Goal: Task Accomplishment & Management: Manage account settings

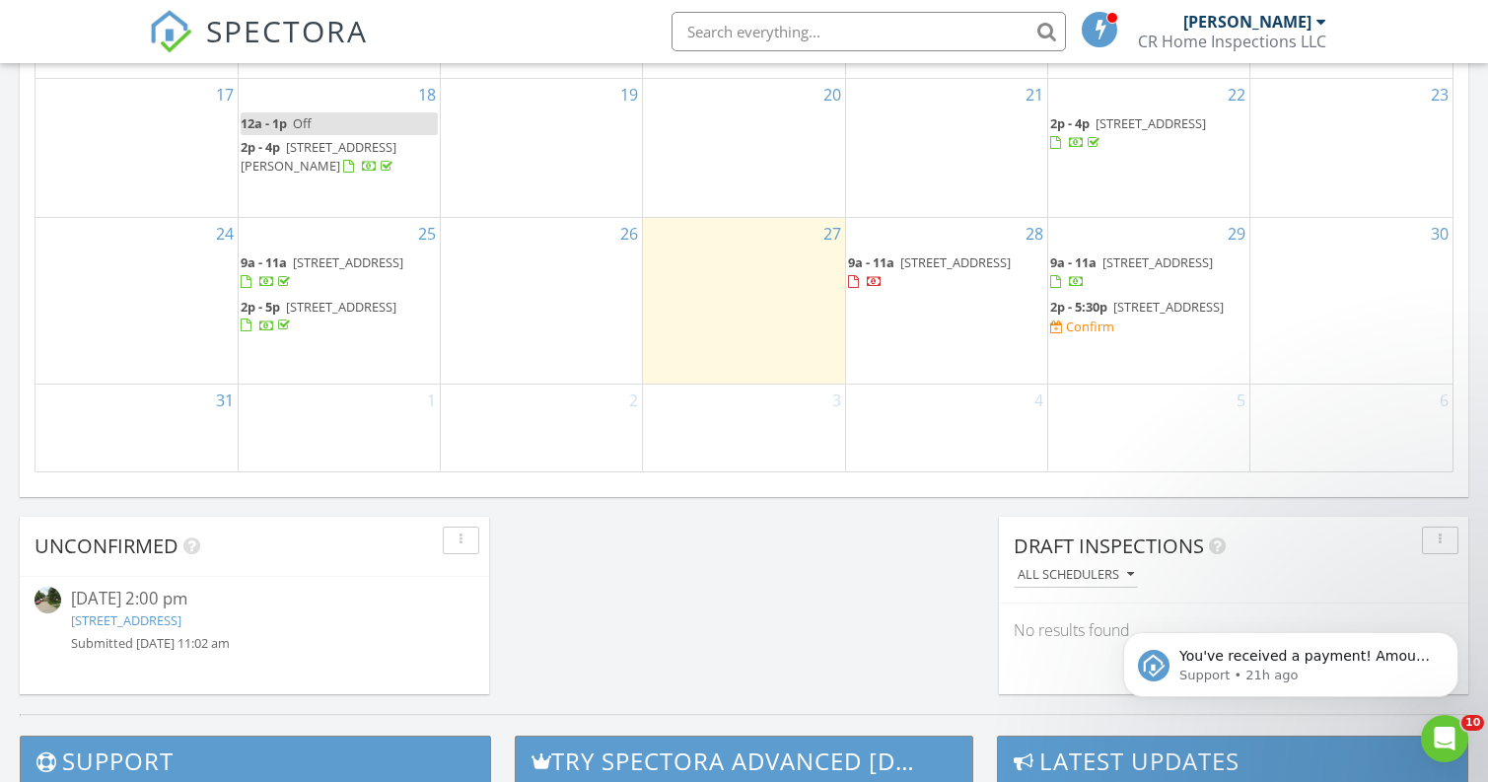
click at [1185, 304] on span "1311 S 162nd Ave, Omaha 68130" at bounding box center [1168, 307] width 110 height 18
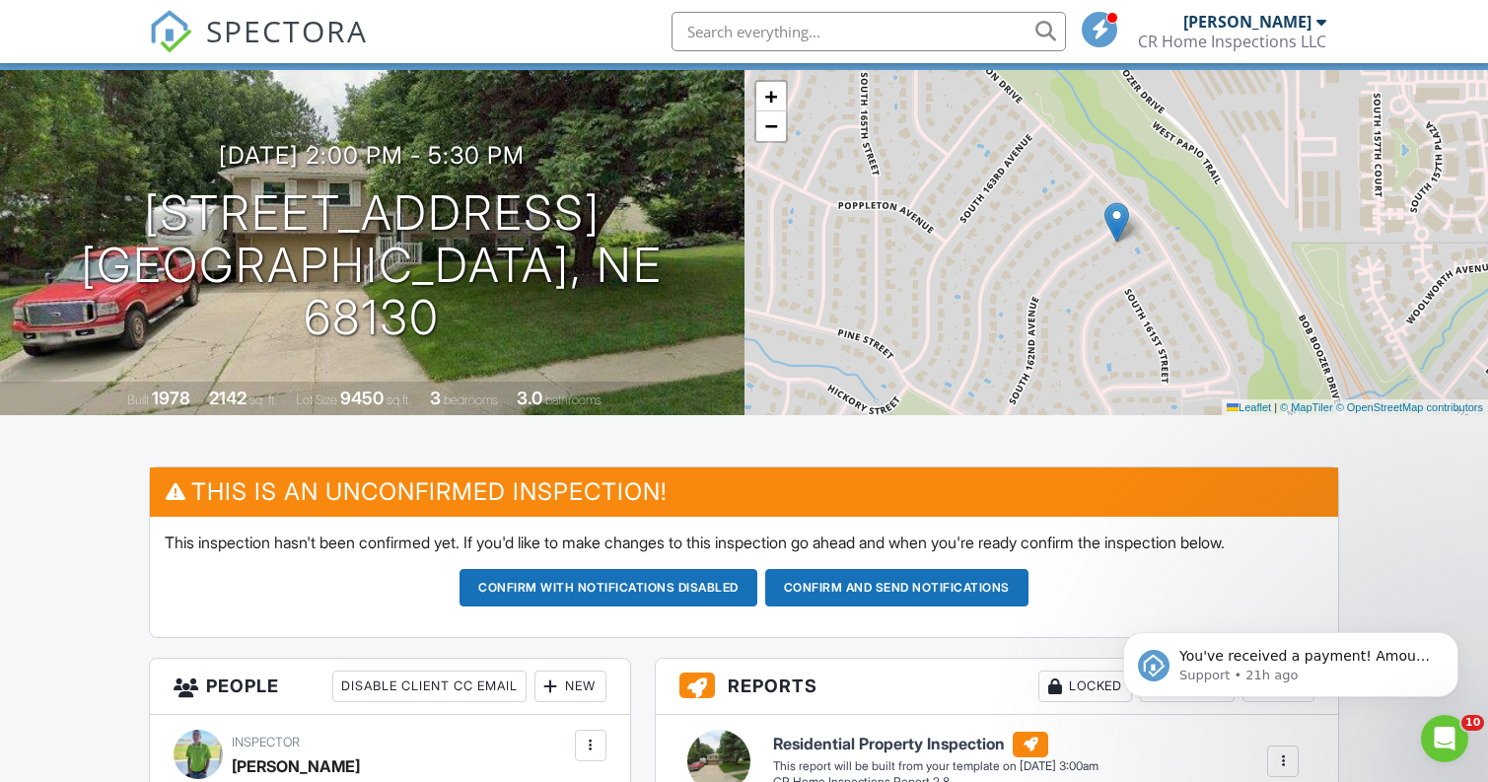
scroll to position [80, 0]
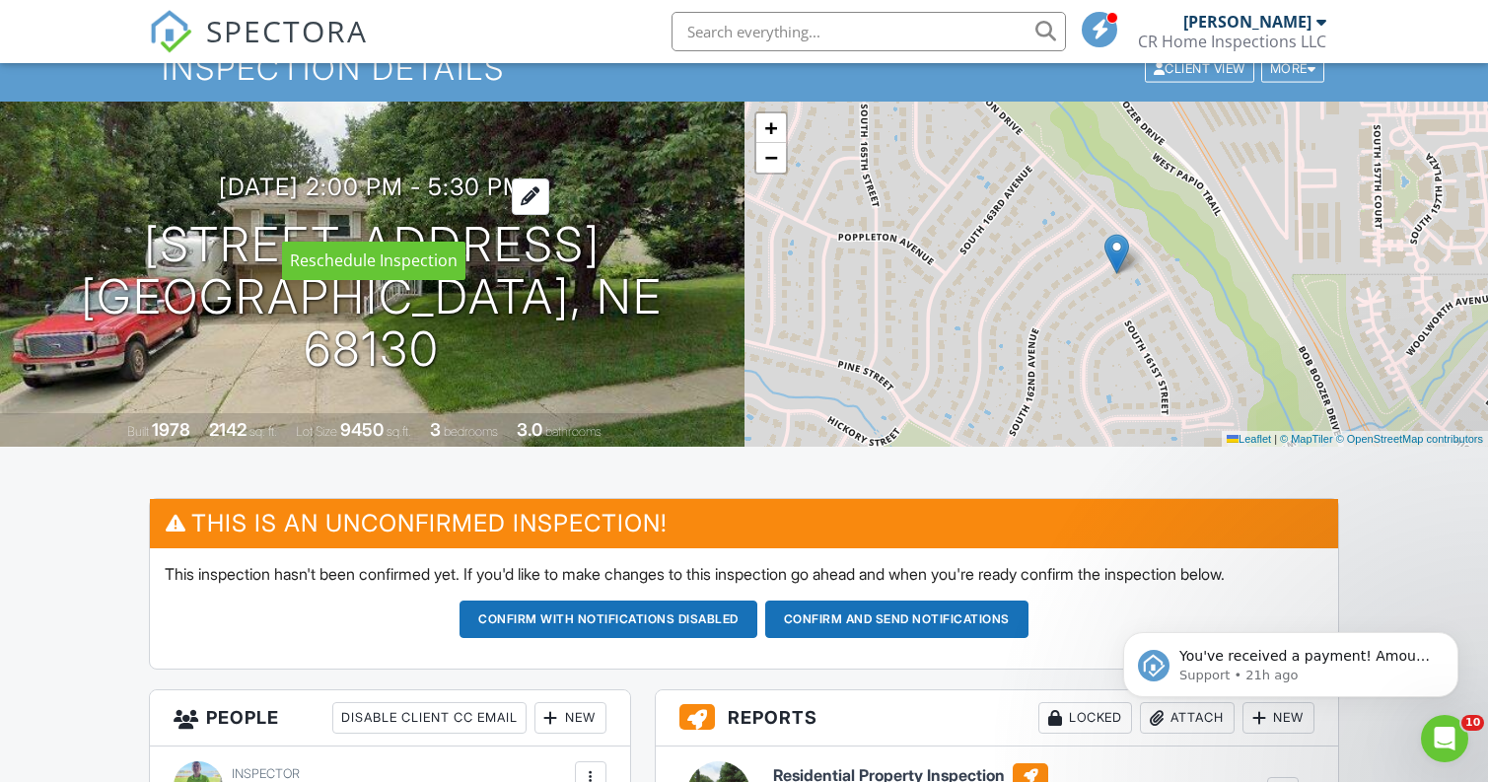
click at [549, 215] on div at bounding box center [530, 197] width 37 height 36
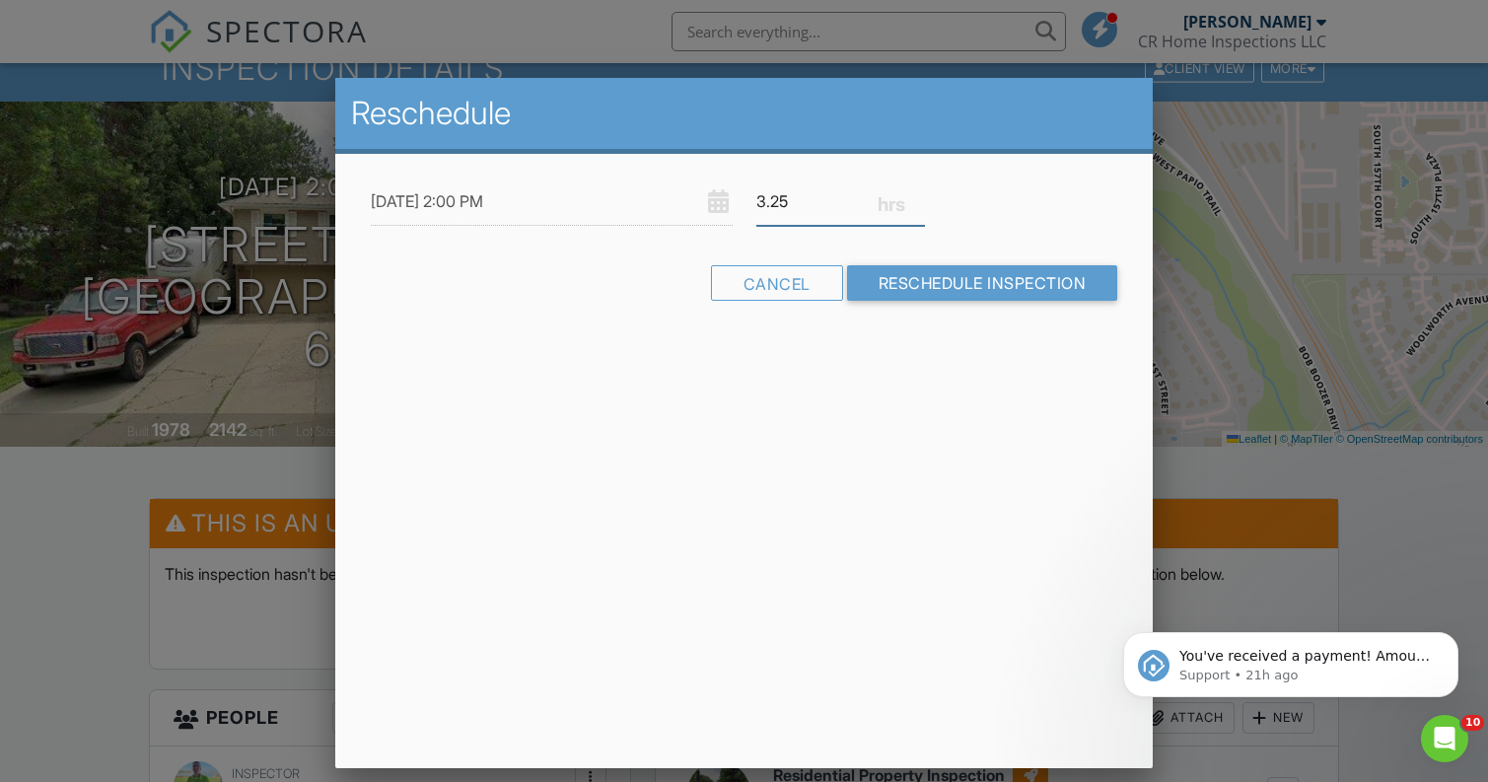
click at [917, 206] on input "3.25" at bounding box center [840, 202] width 169 height 48
click at [917, 206] on input "3" at bounding box center [840, 202] width 169 height 48
click at [917, 206] on input "2.75" at bounding box center [840, 202] width 169 height 48
type input "2.5"
click at [917, 206] on input "2.5" at bounding box center [840, 202] width 169 height 48
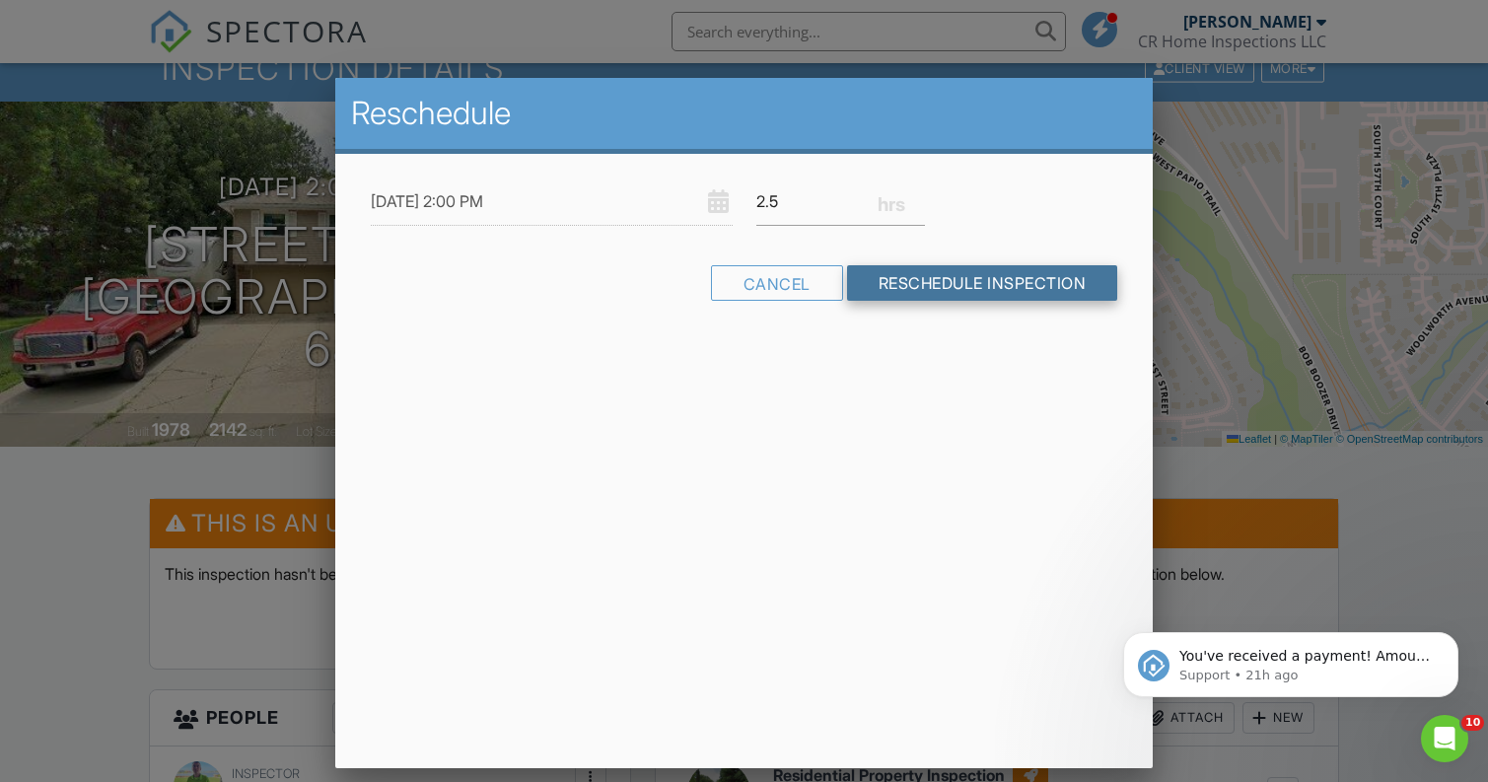
click at [960, 285] on input "Reschedule Inspection" at bounding box center [982, 283] width 271 height 36
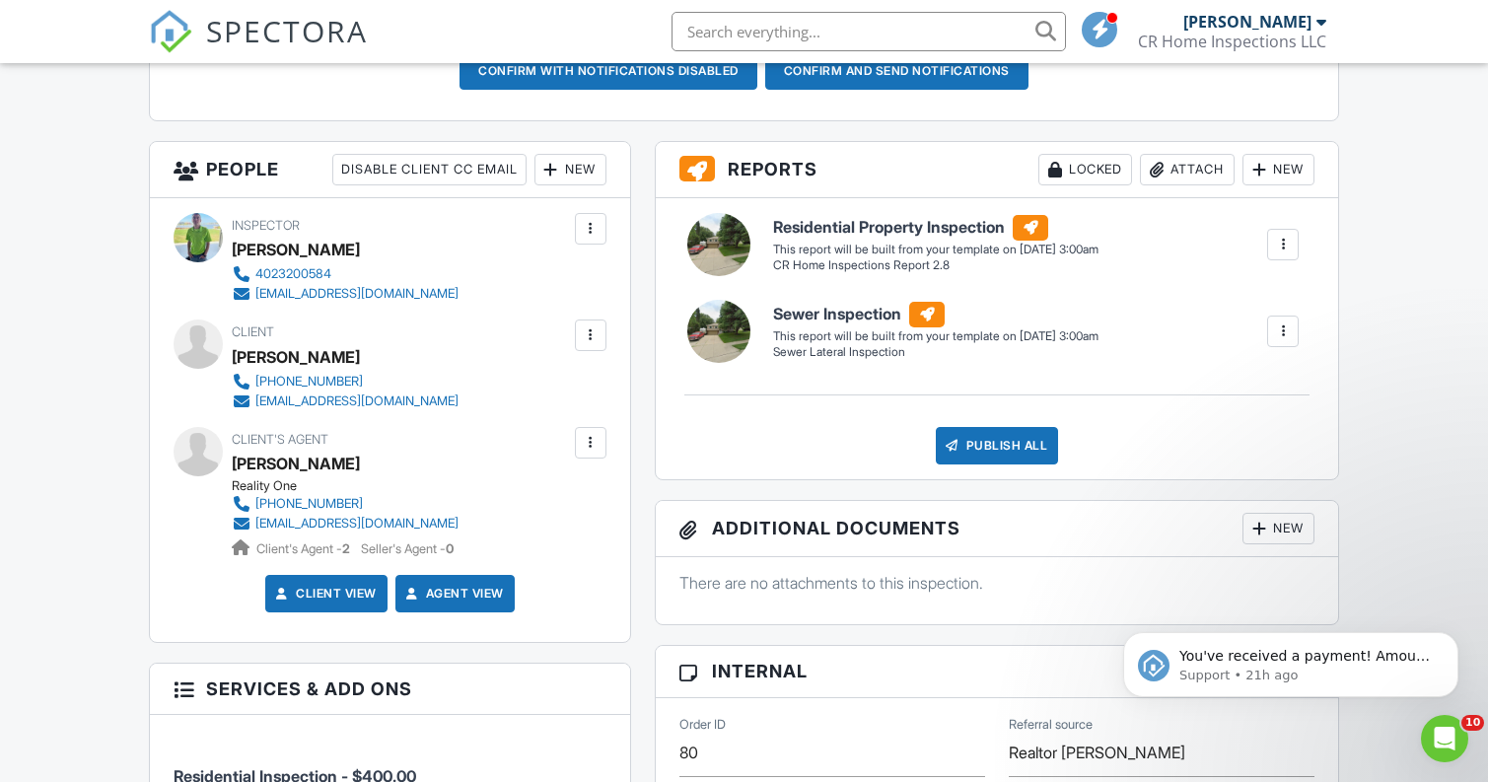
scroll to position [522, 0]
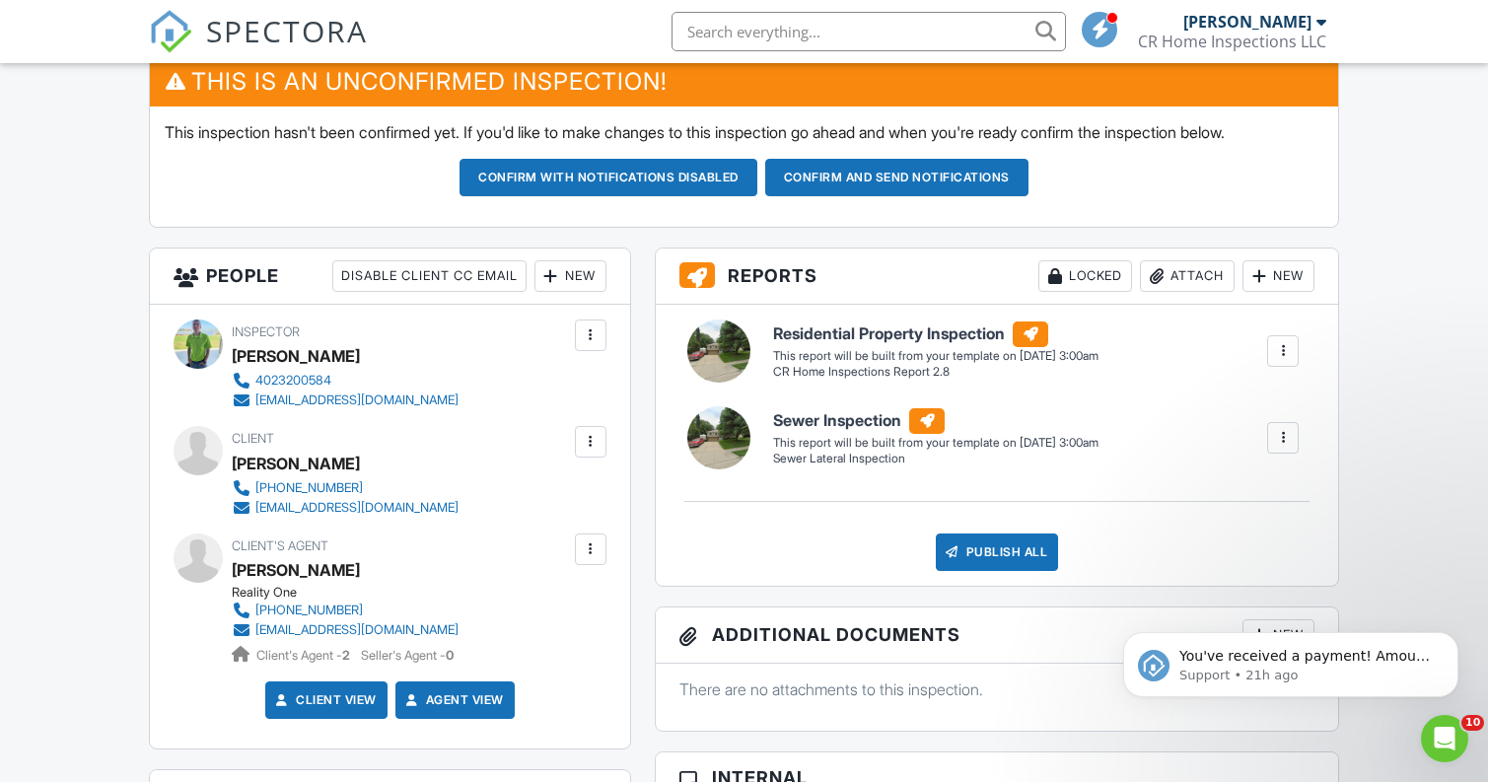
click at [559, 281] on div "New" at bounding box center [571, 276] width 72 height 32
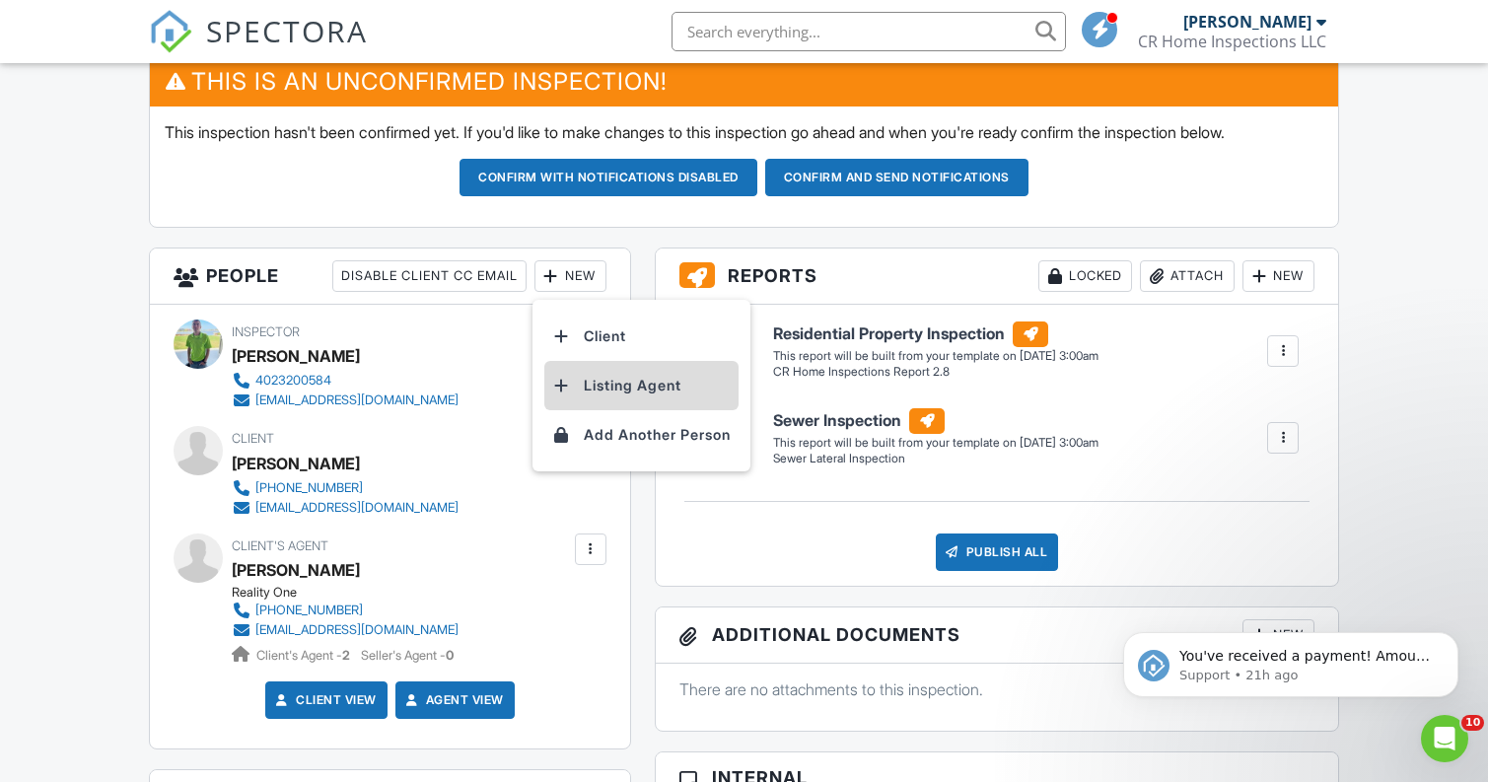
click at [601, 374] on li "Listing Agent" at bounding box center [641, 385] width 194 height 49
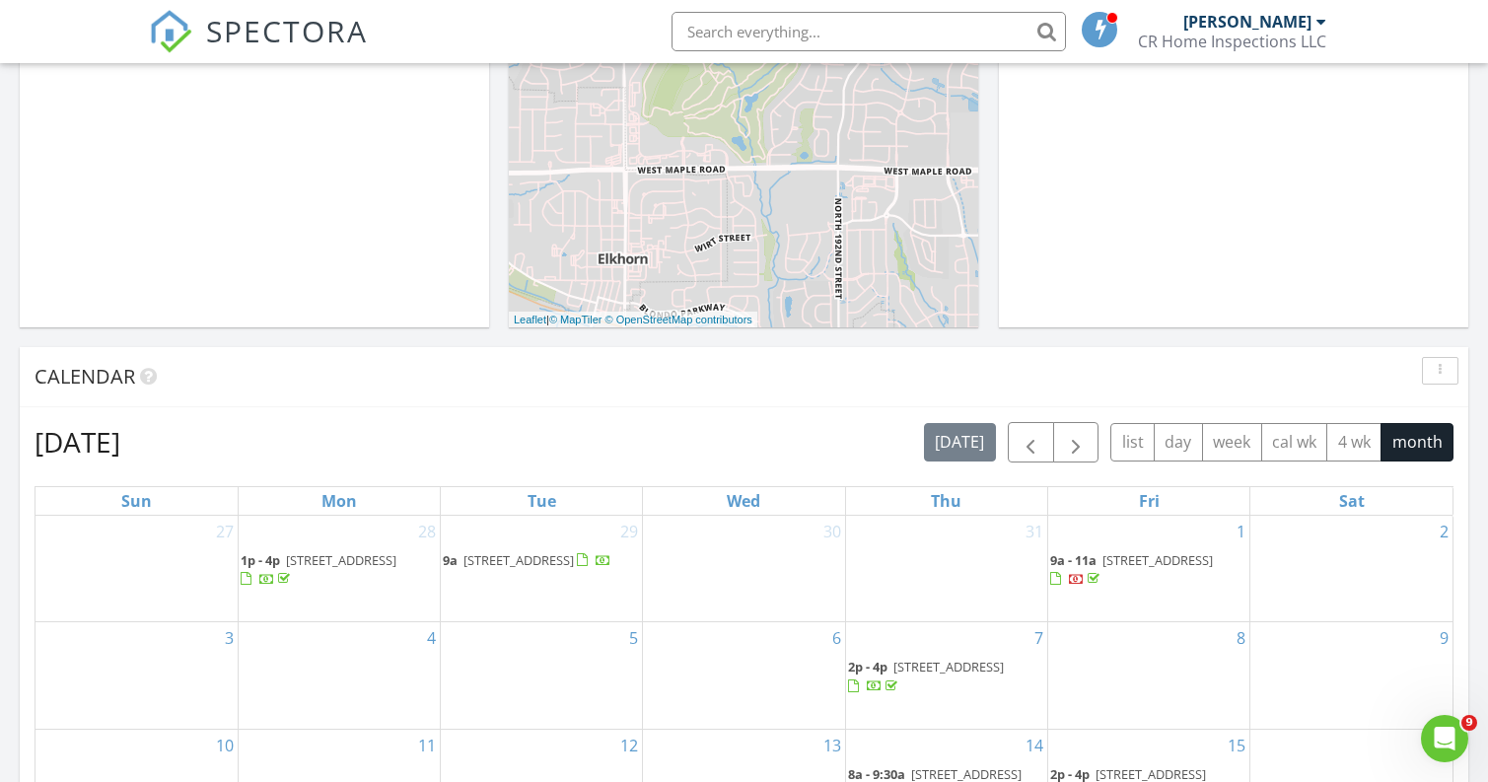
scroll to position [536, 0]
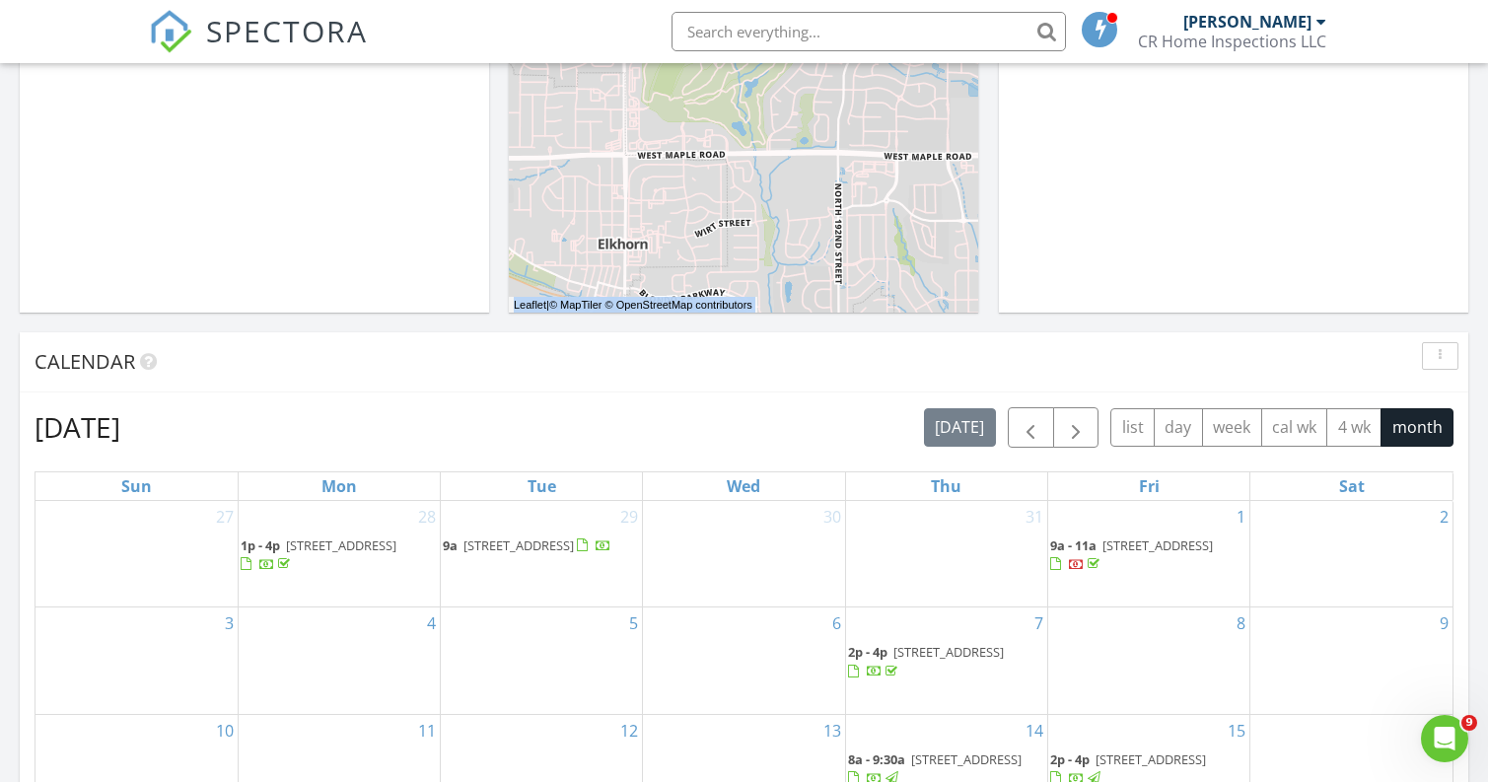
drag, startPoint x: 419, startPoint y: 338, endPoint x: 419, endPoint y: 106, distance: 232.7
click at [419, 106] on div "Today Chad Noahr No results found New Inspection New Quote Map + − Leaflet | © …" at bounding box center [744, 618] width 1488 height 1795
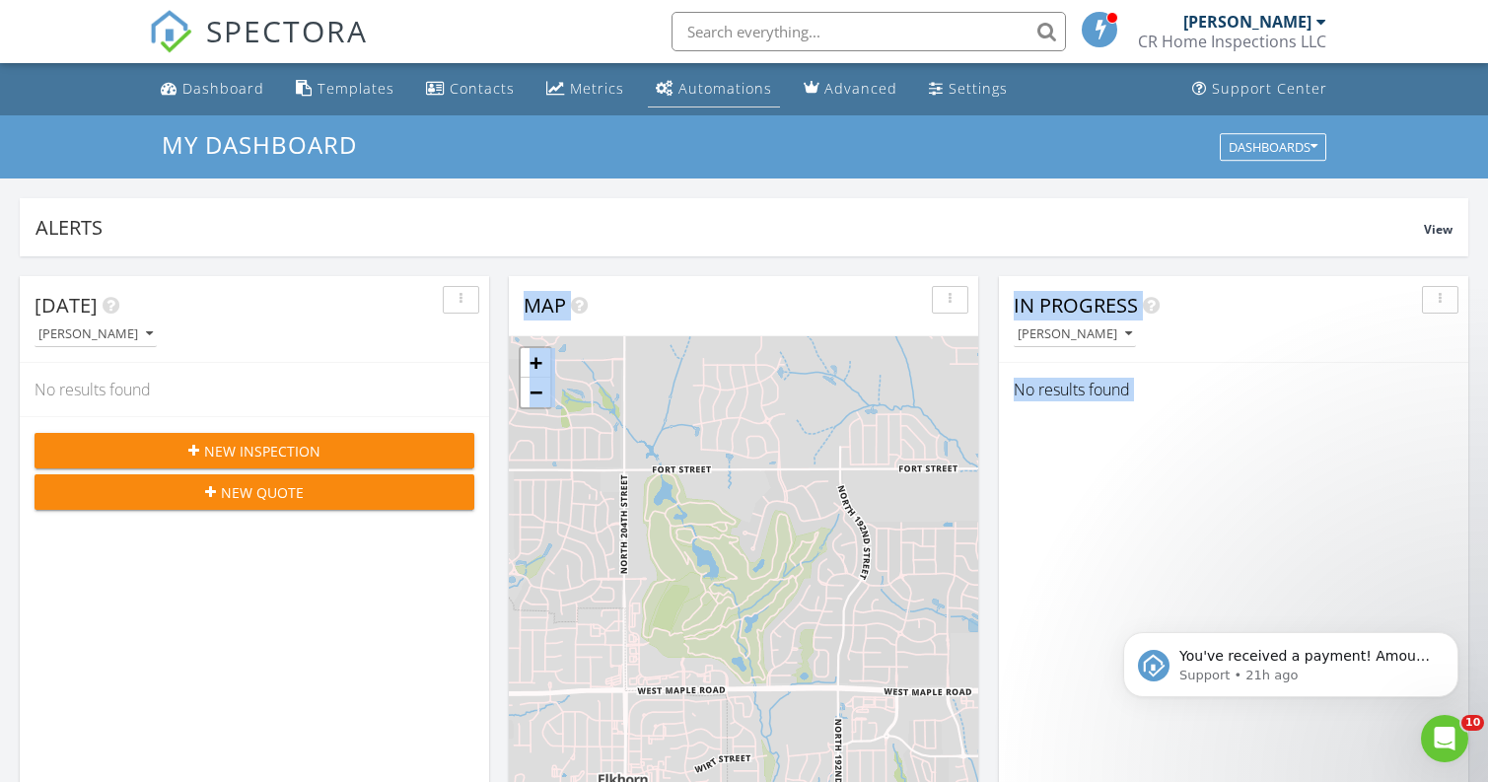
scroll to position [0, 0]
click at [726, 94] on div "Automations" at bounding box center [726, 88] width 94 height 19
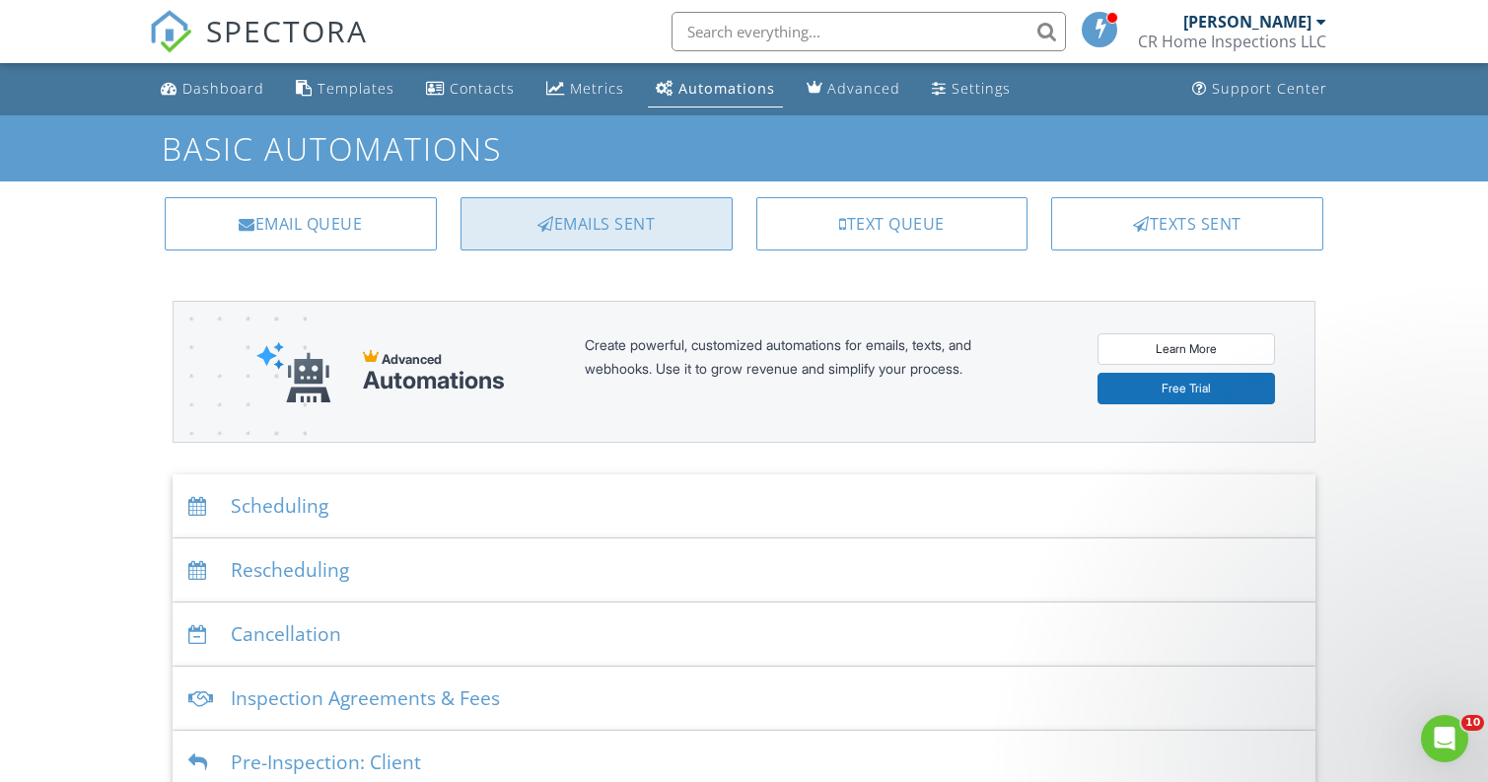
click at [529, 219] on div "Emails Sent" at bounding box center [597, 223] width 272 height 53
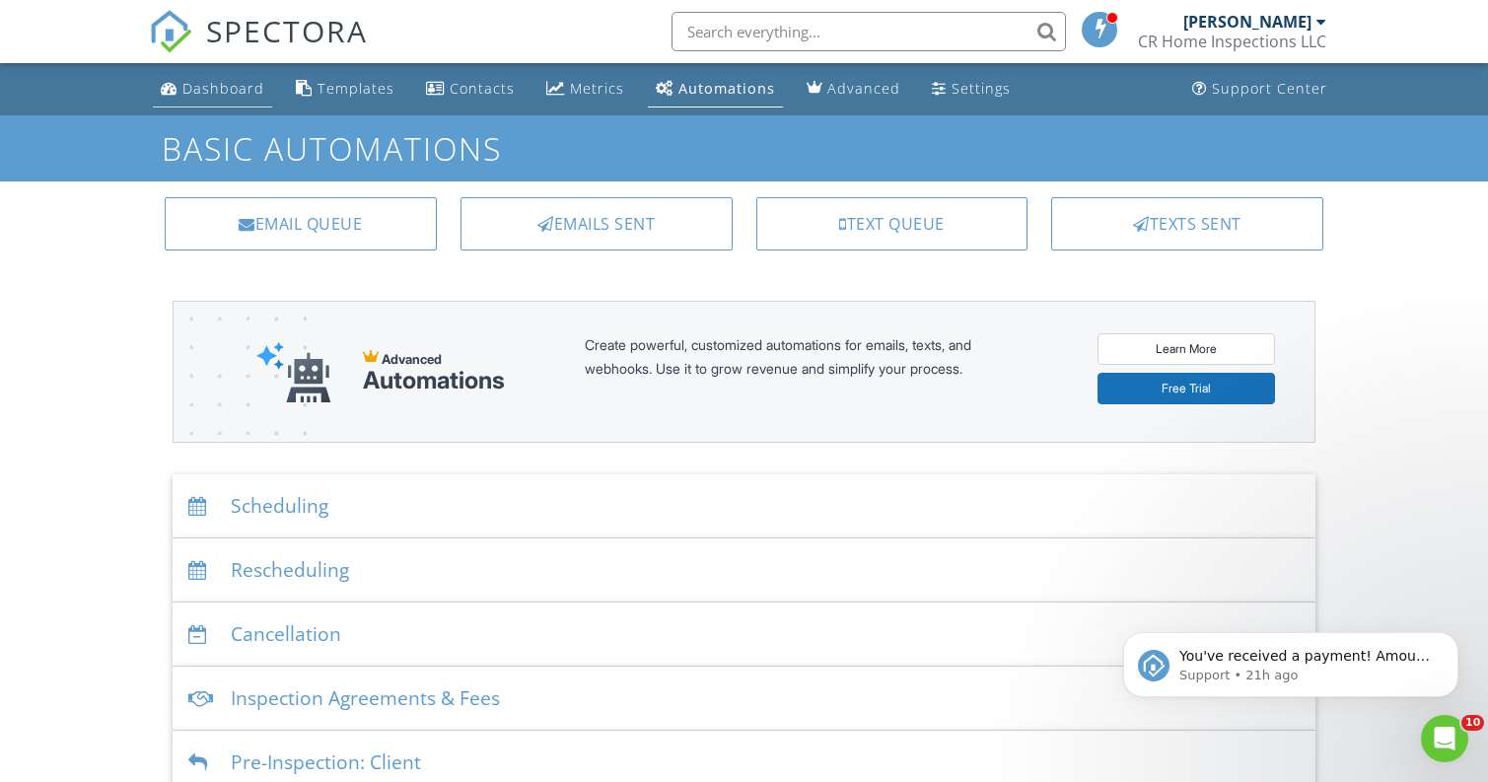
click at [227, 86] on div "Dashboard" at bounding box center [223, 88] width 82 height 19
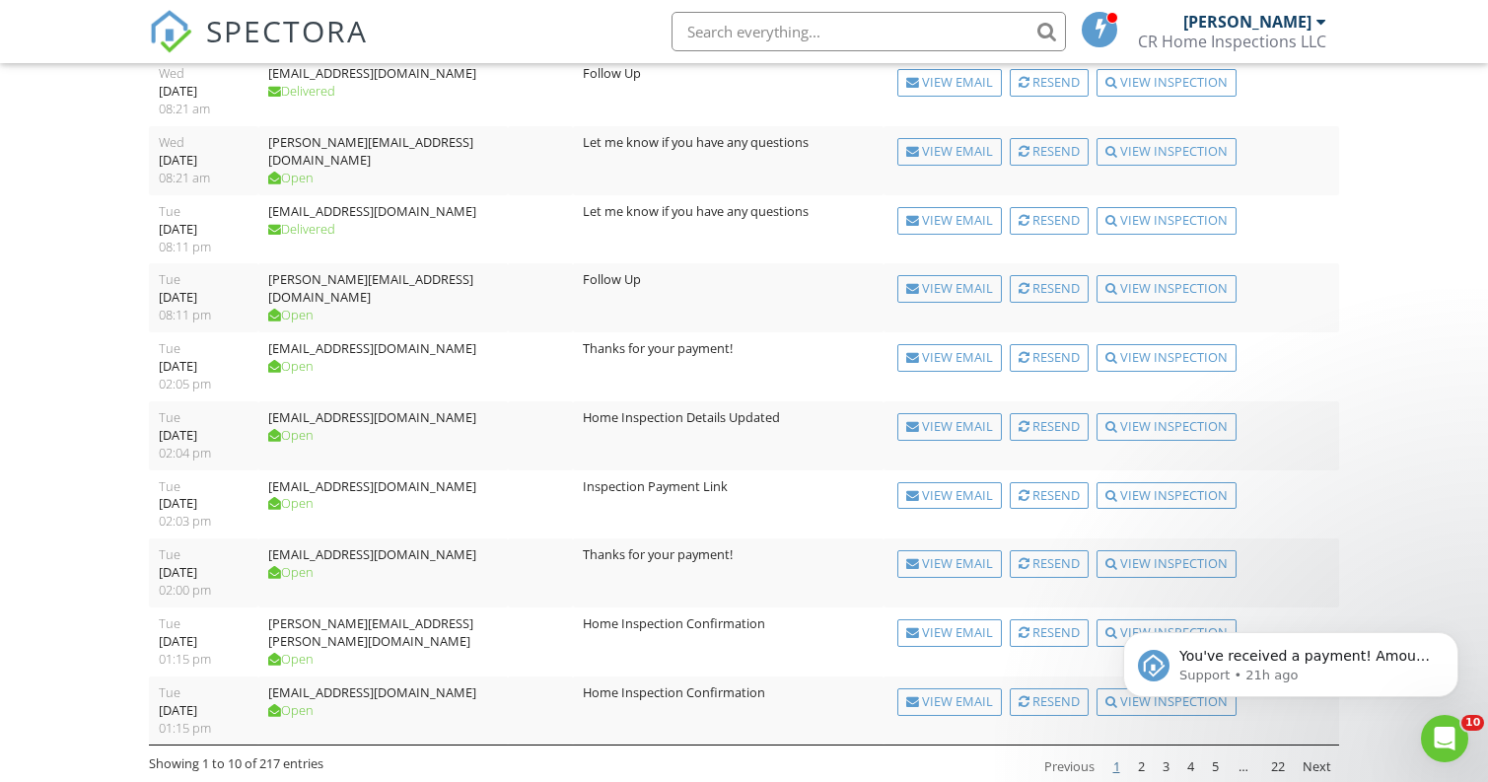
scroll to position [214, 0]
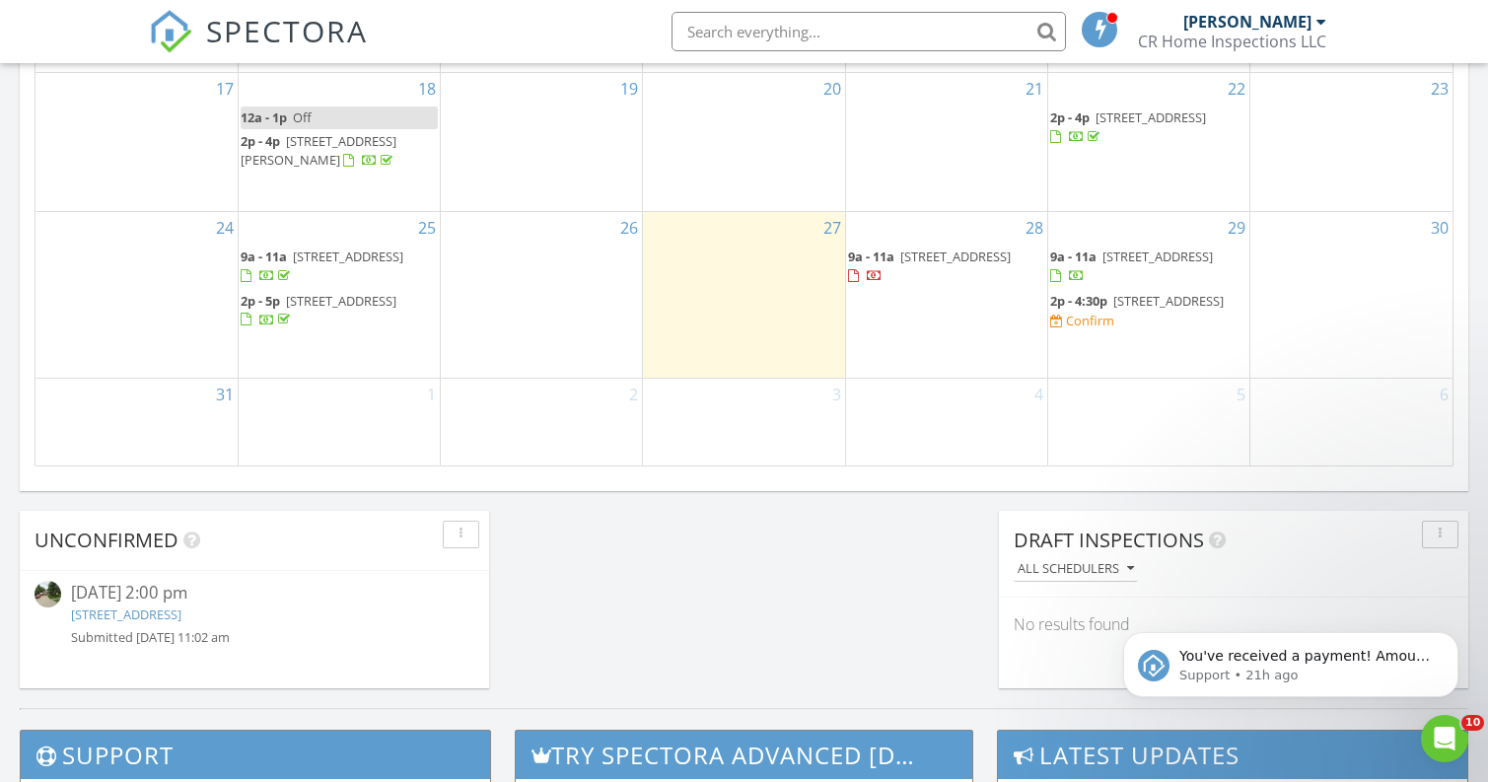
scroll to position [1346, 0]
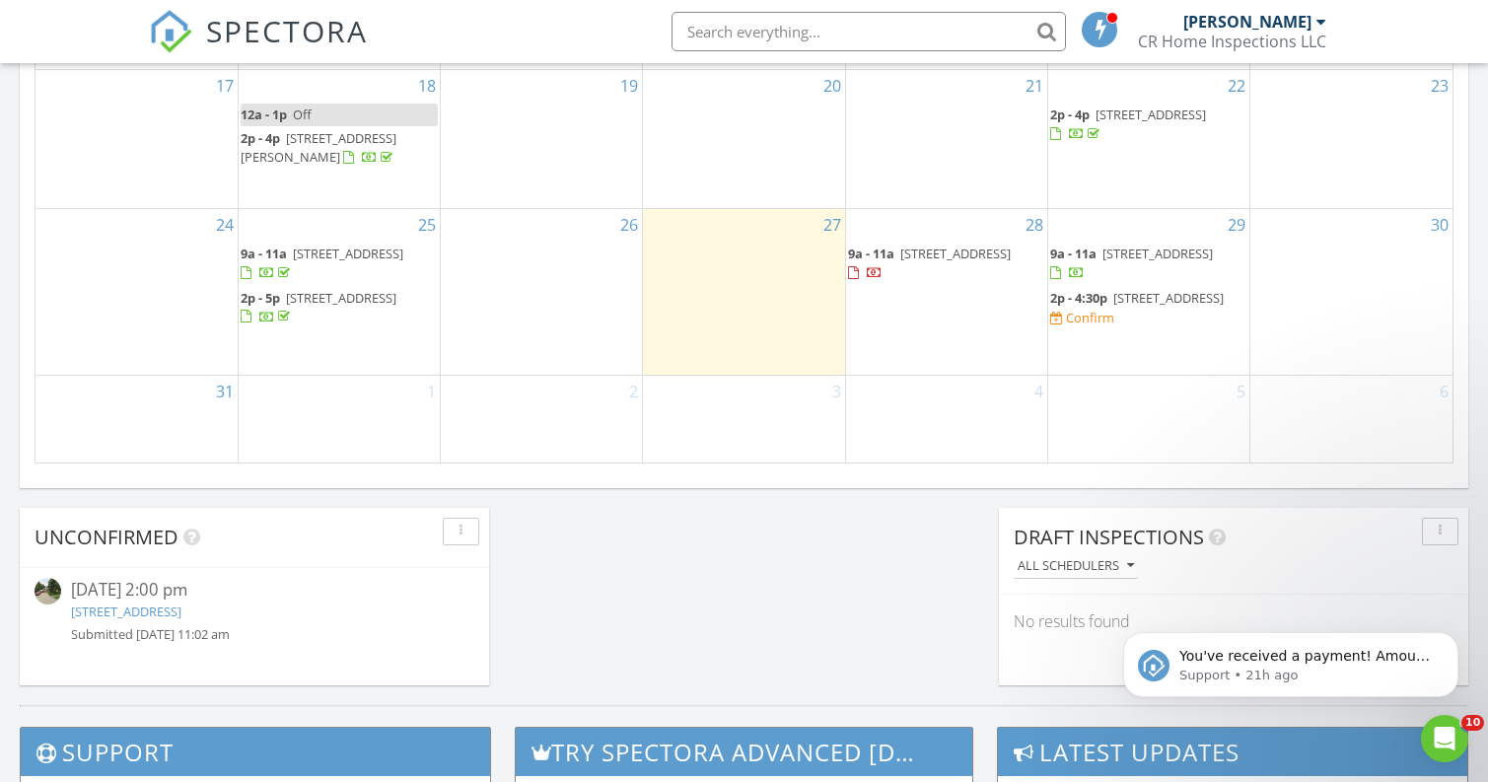
click at [306, 301] on span "13821 Jefferson Cir, Omaha 68137" at bounding box center [341, 298] width 110 height 18
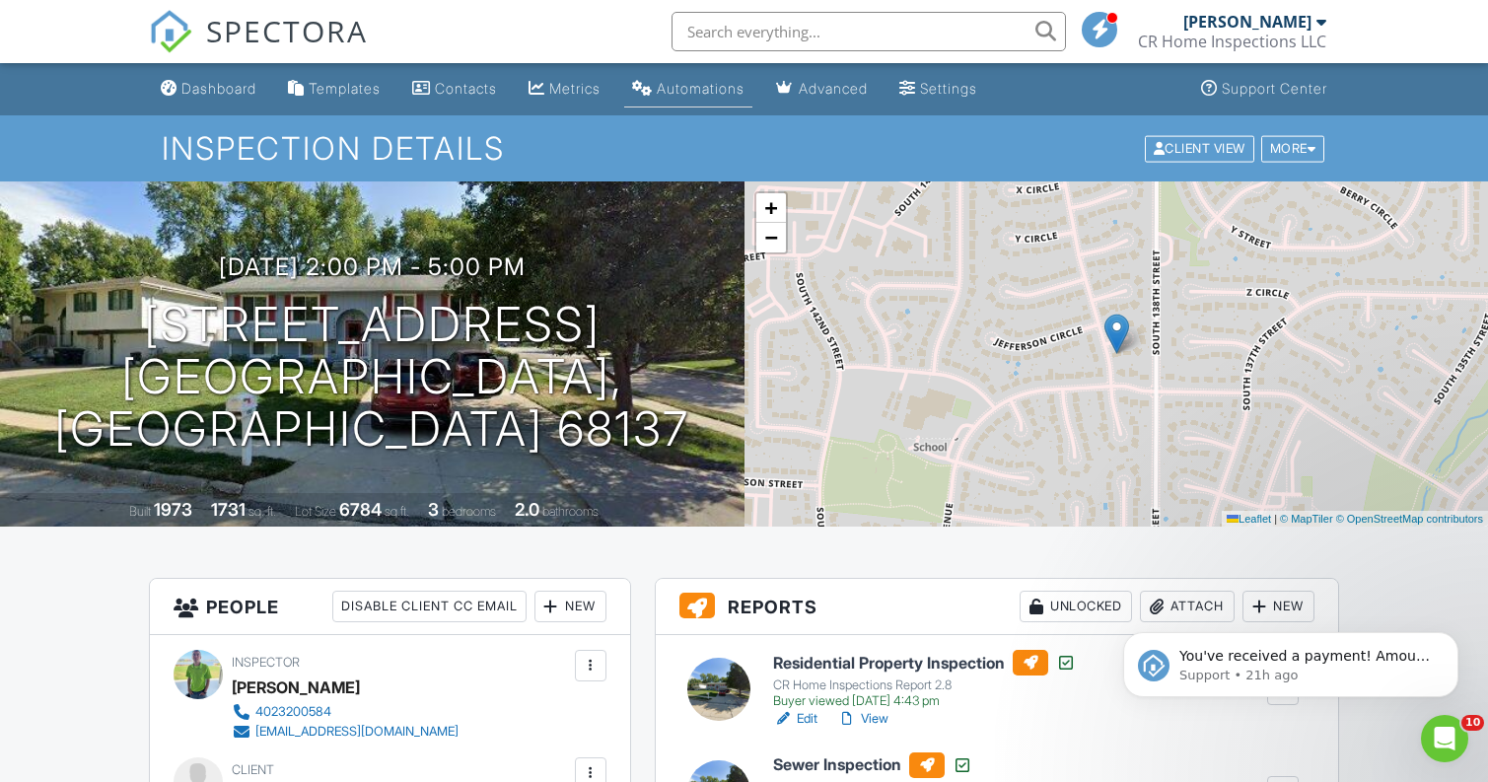
click at [695, 85] on div "Automations" at bounding box center [701, 88] width 88 height 17
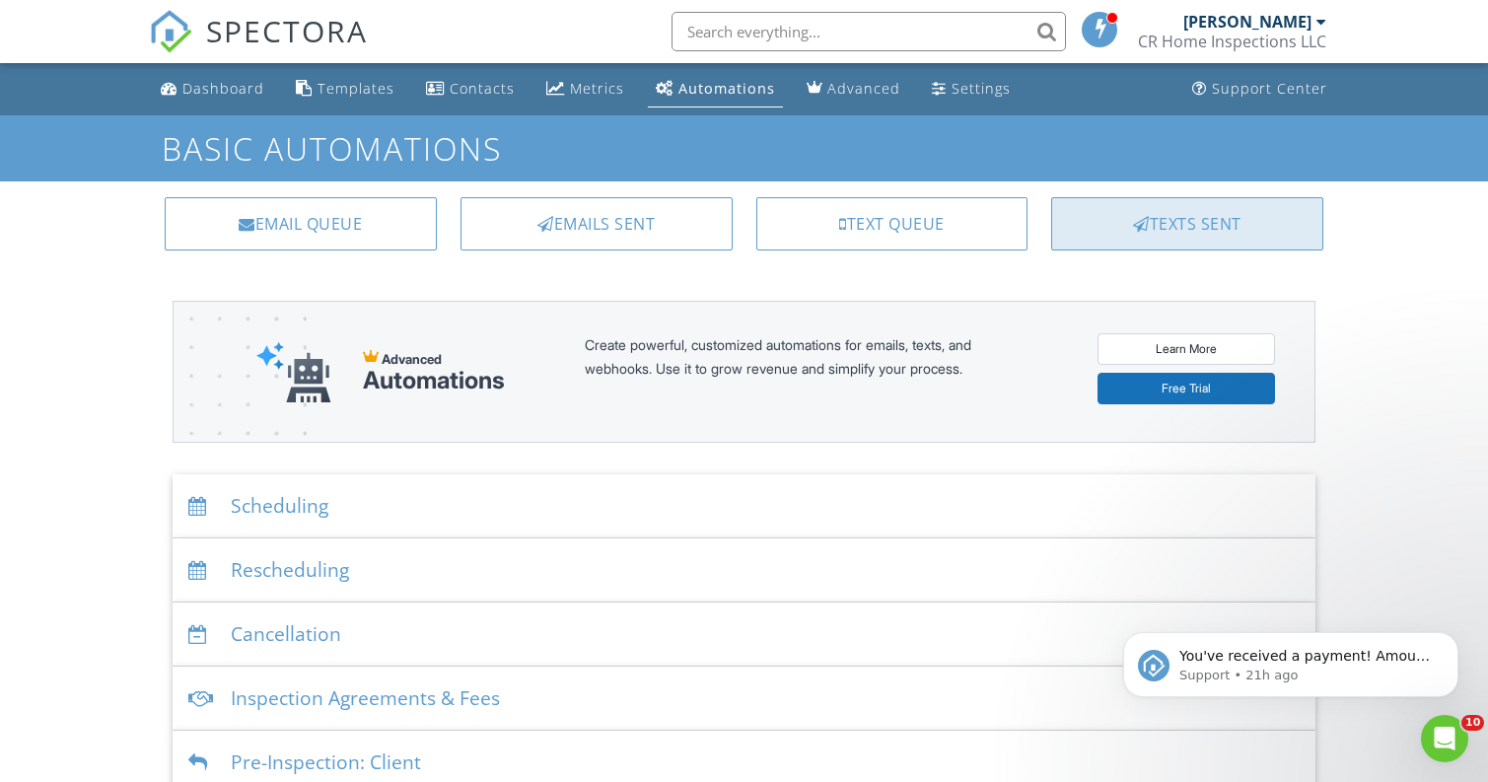
click at [1181, 218] on div "Texts Sent" at bounding box center [1187, 223] width 272 height 53
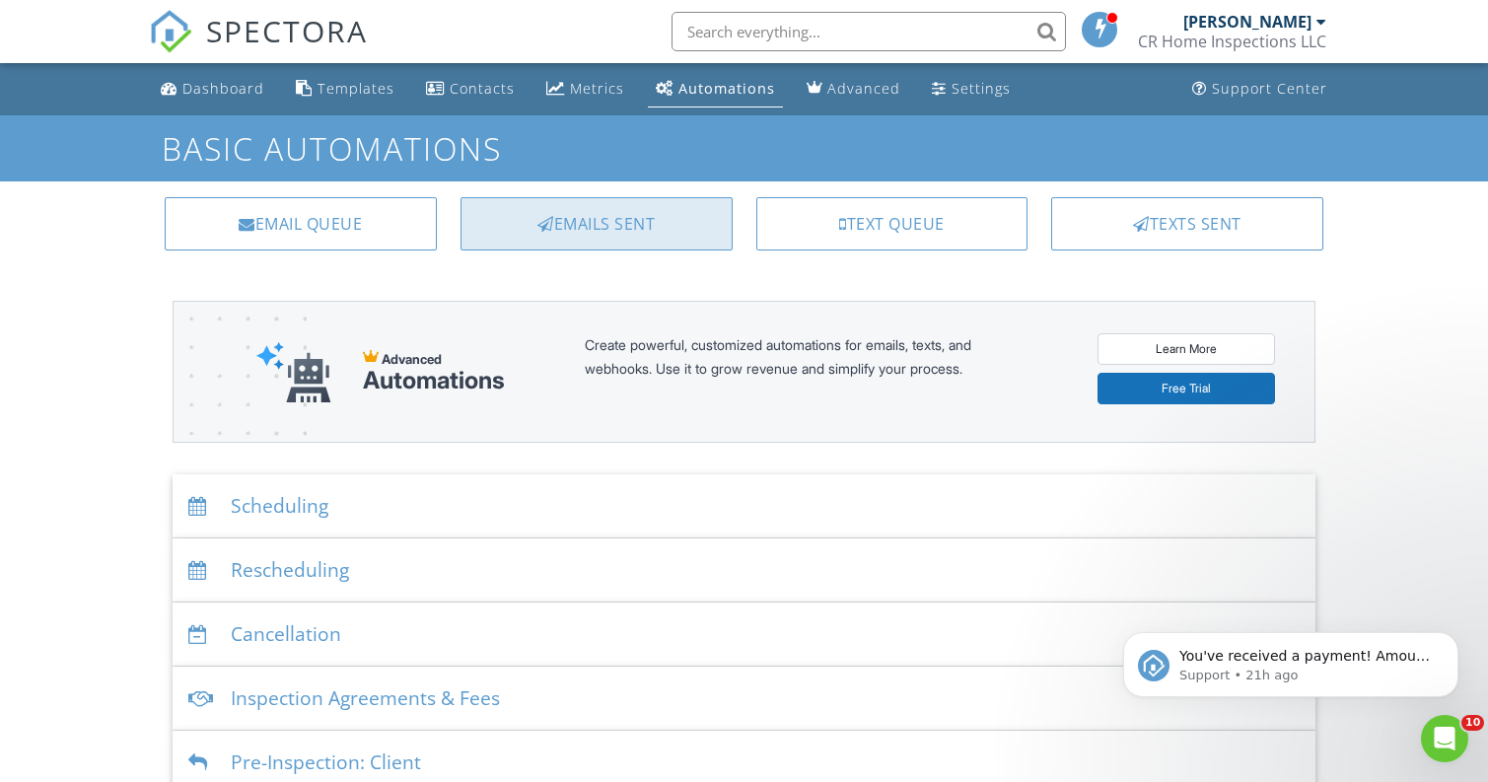
click at [508, 229] on div "Emails Sent" at bounding box center [597, 223] width 272 height 53
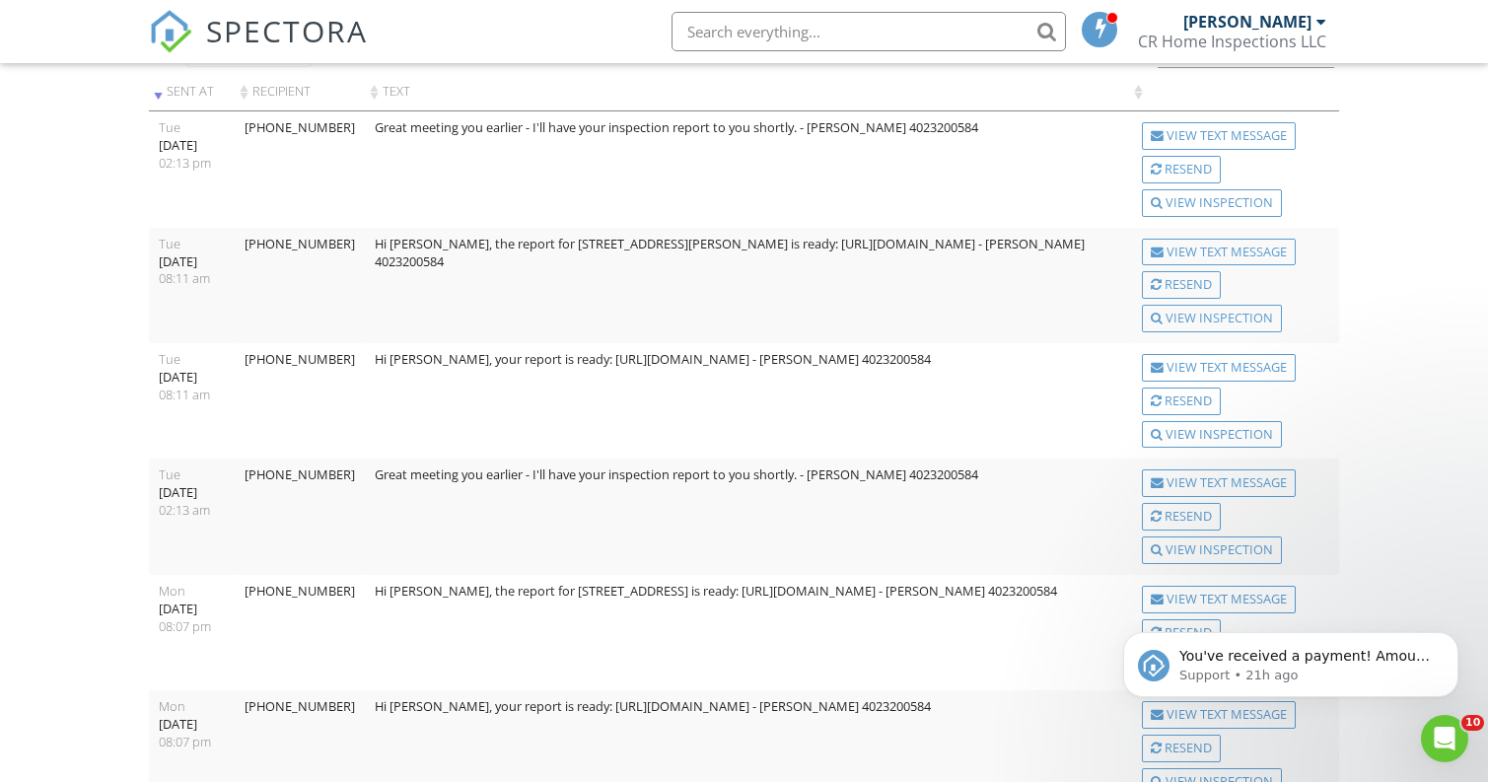
scroll to position [165, 0]
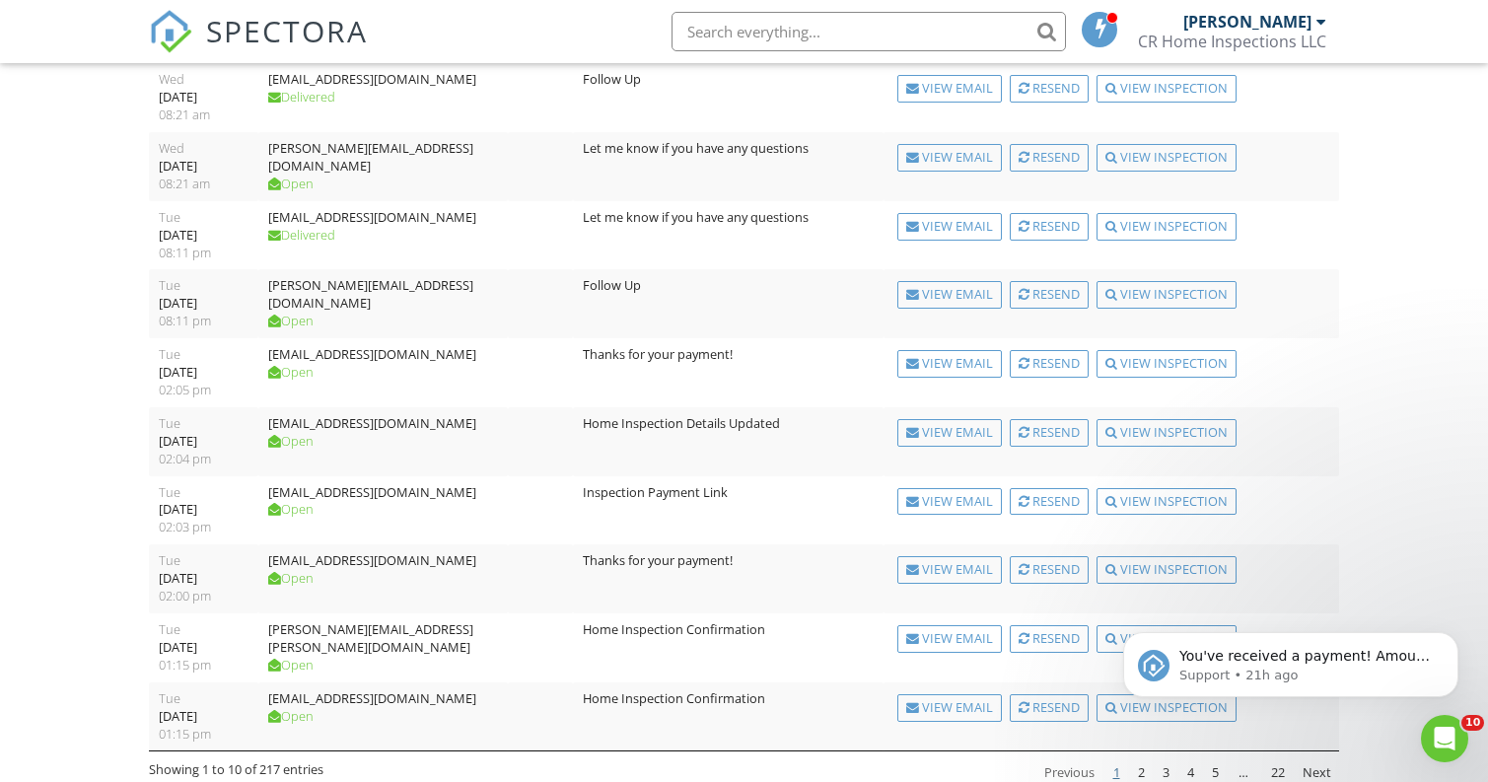
scroll to position [214, 0]
click at [1143, 757] on link "2" at bounding box center [1141, 774] width 23 height 34
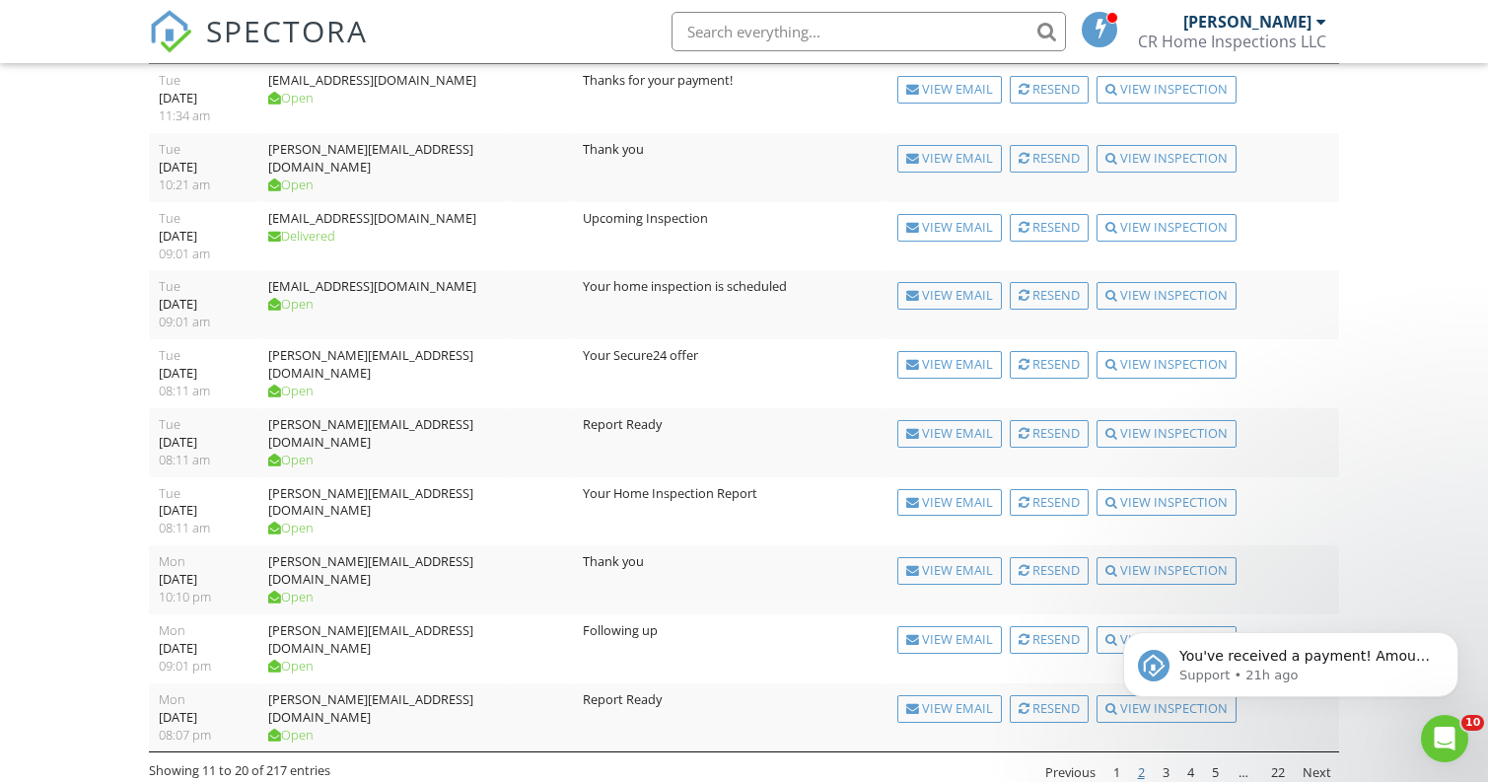
scroll to position [212, 0]
click at [948, 422] on div "View Email" at bounding box center [949, 436] width 105 height 28
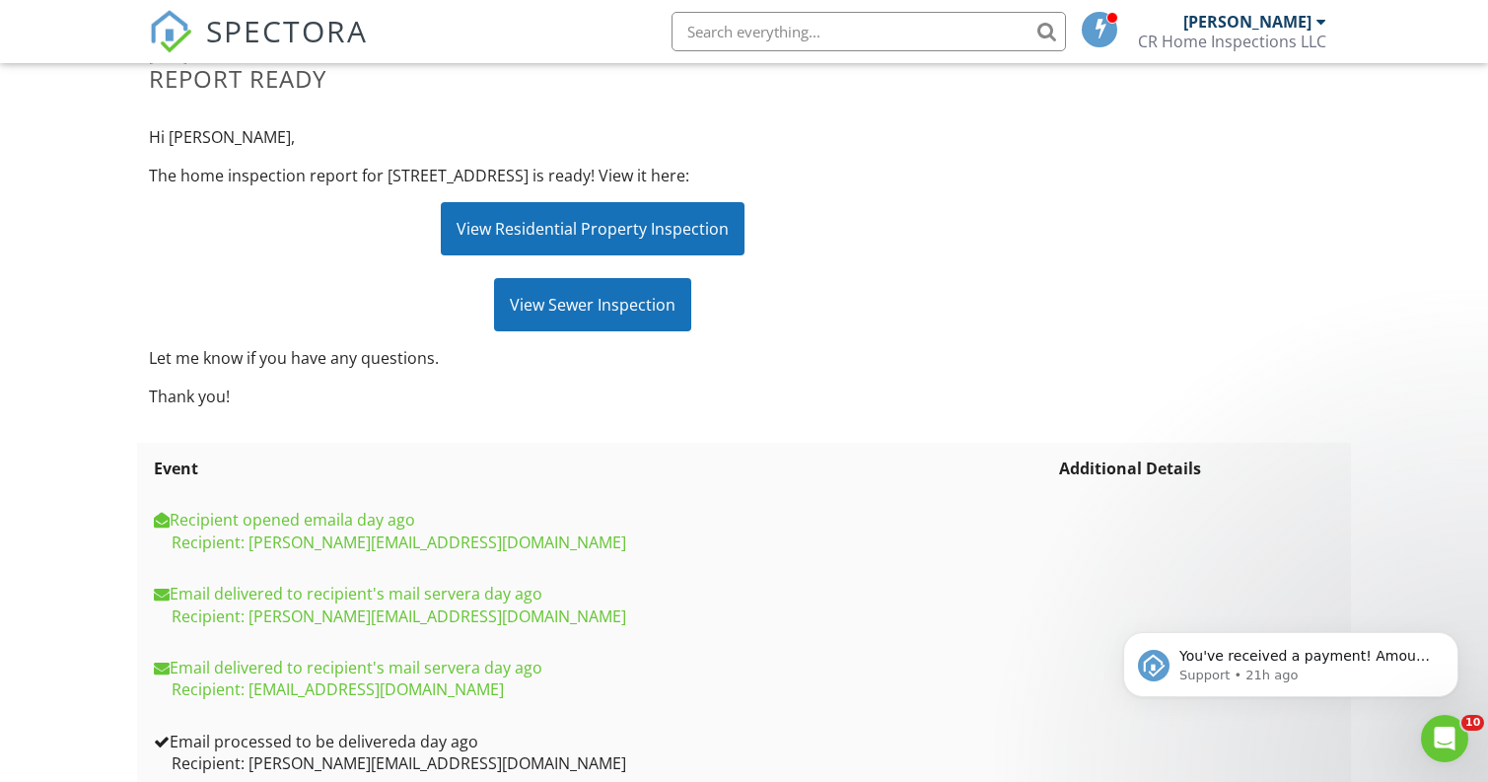
scroll to position [304, 0]
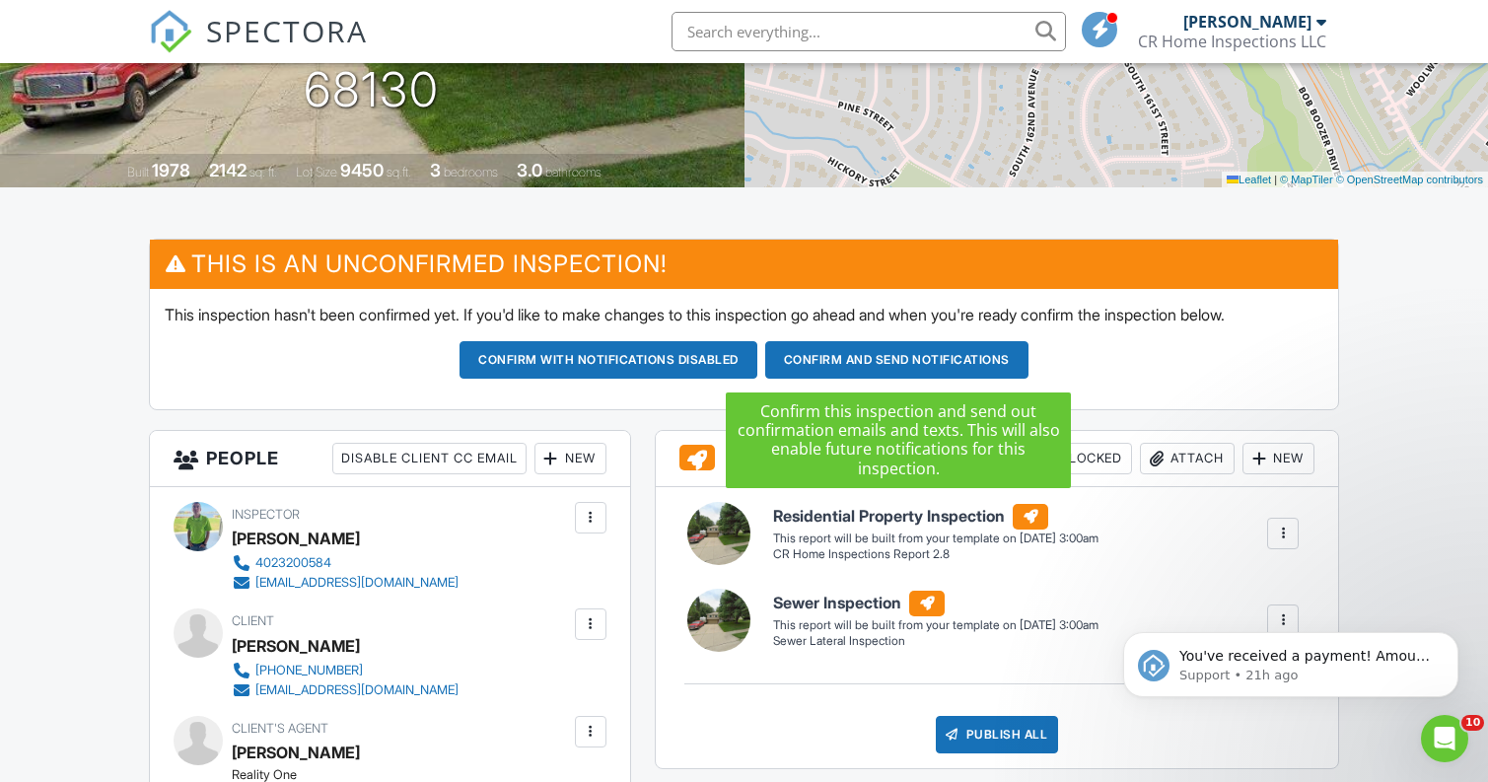
click at [757, 360] on button "Confirm and send notifications" at bounding box center [609, 359] width 298 height 37
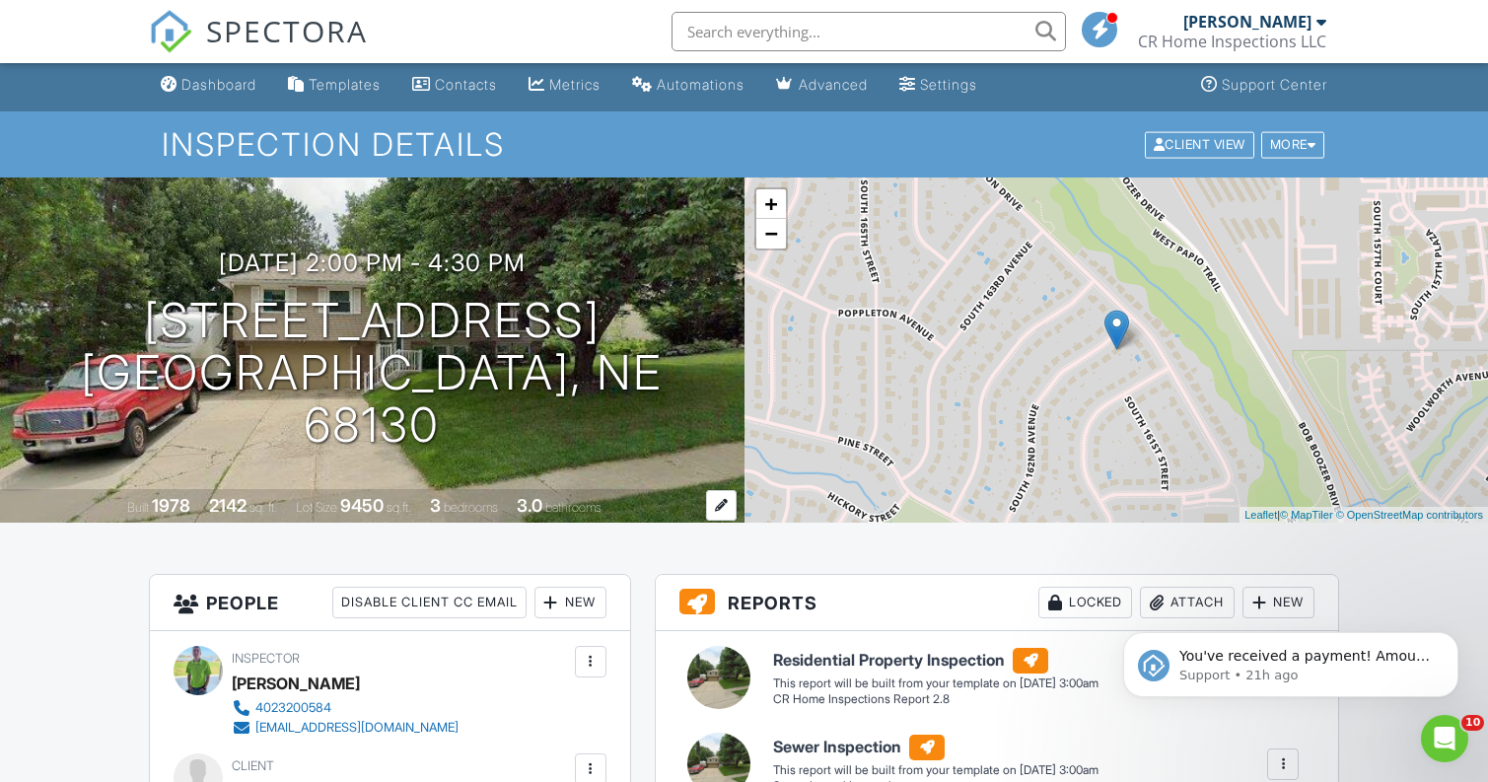
scroll to position [6, 0]
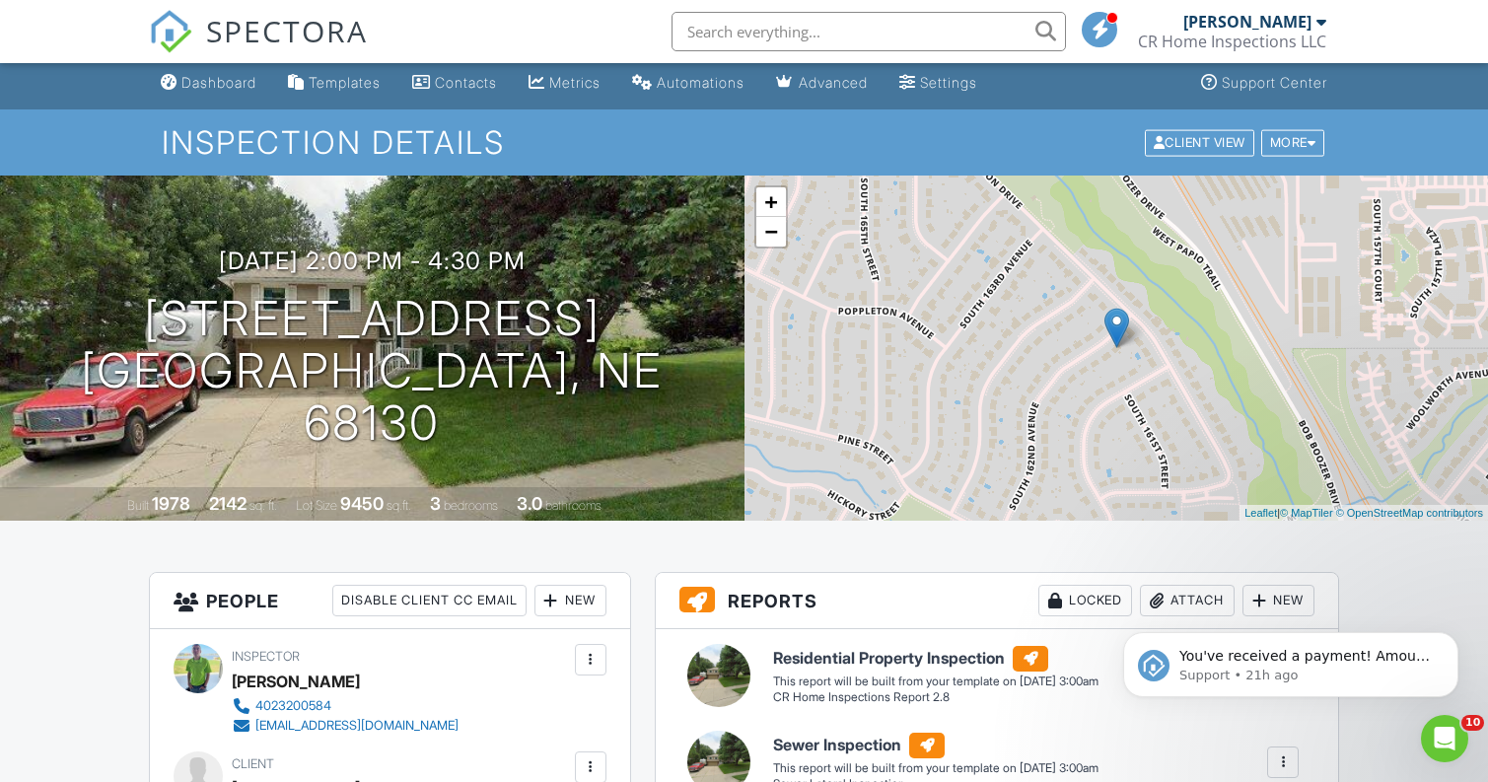
click at [233, 27] on span "SPECTORA" at bounding box center [287, 30] width 162 height 41
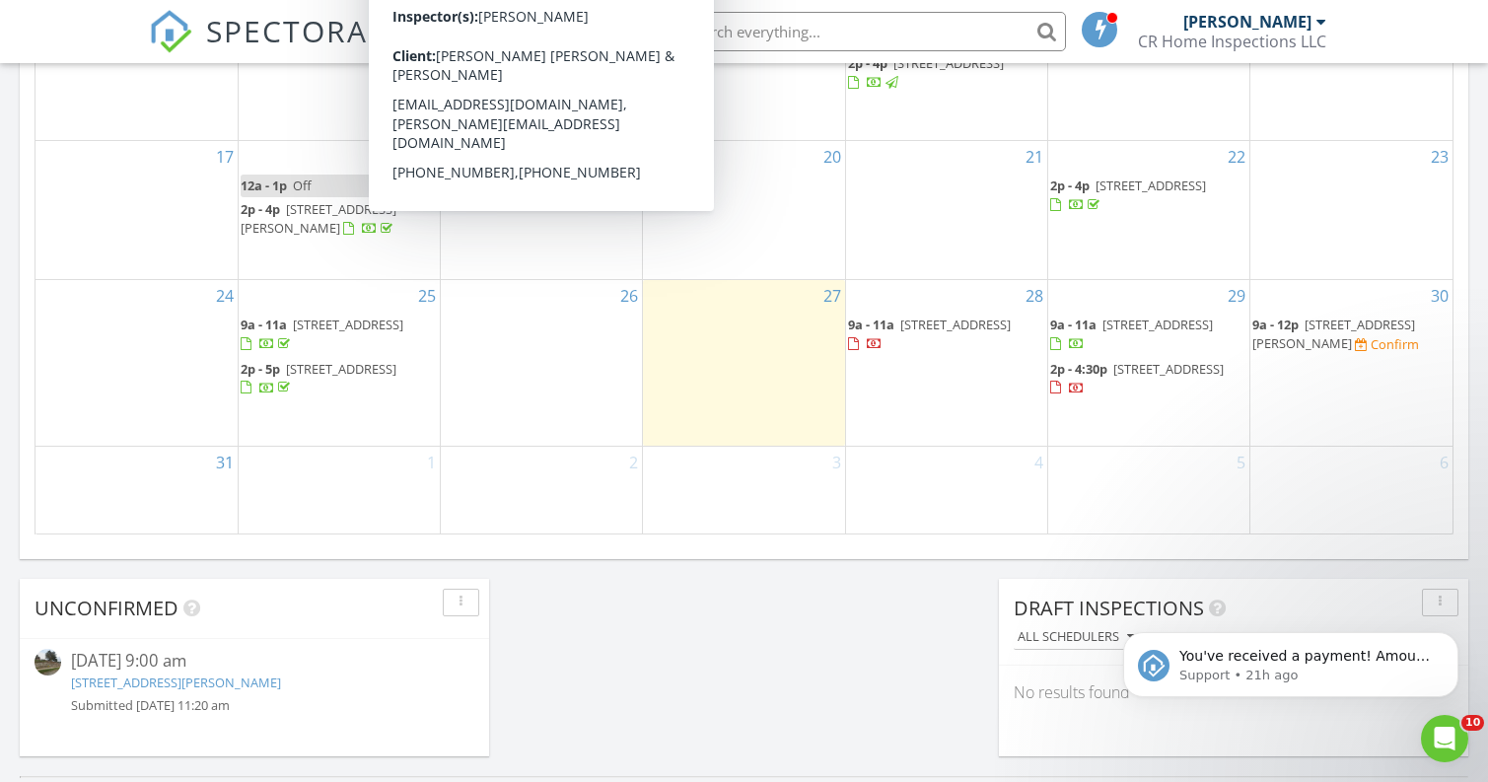
scroll to position [1272, 0]
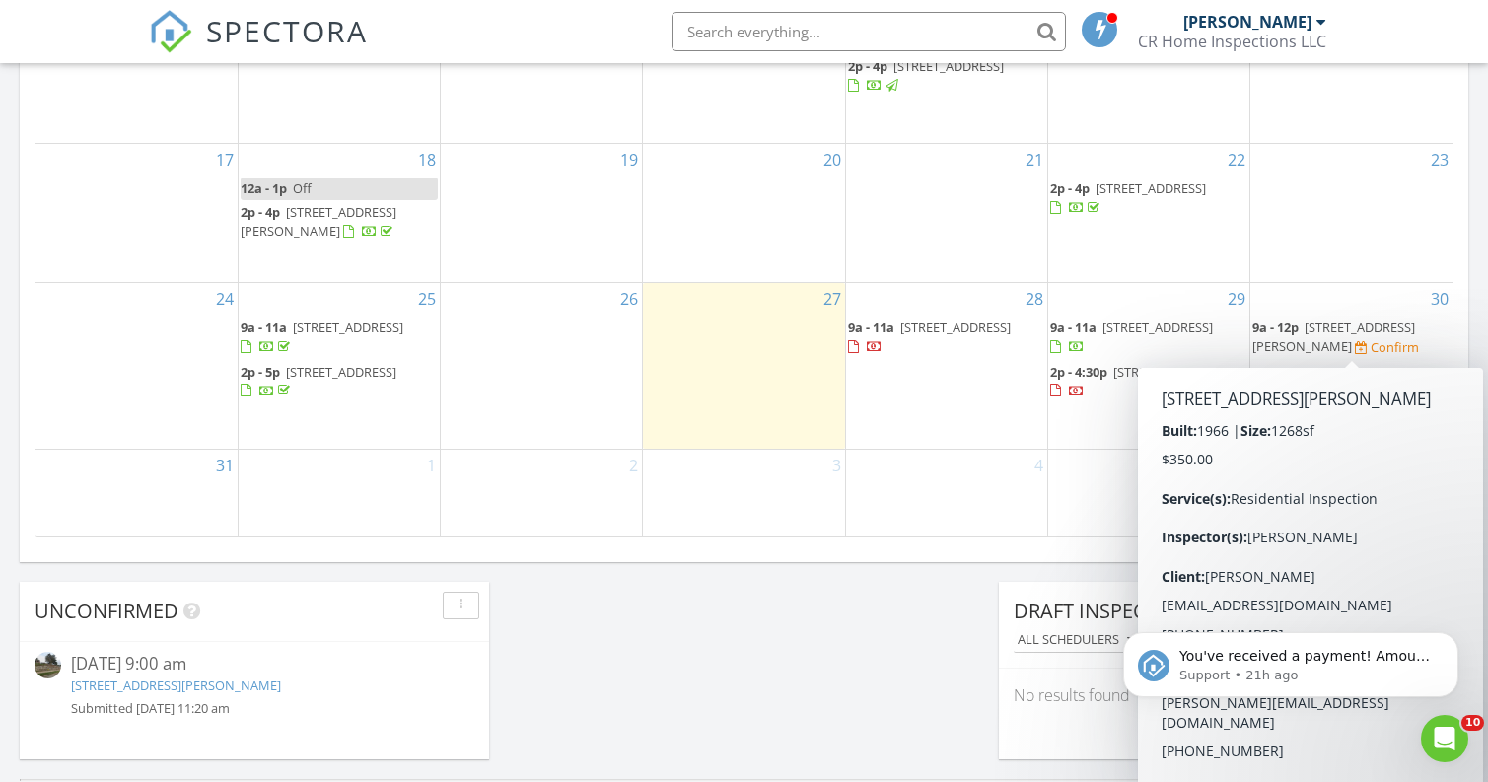
click at [1366, 325] on span "12025 Pierce Plaza 123, Omaha 68144" at bounding box center [1334, 337] width 163 height 36
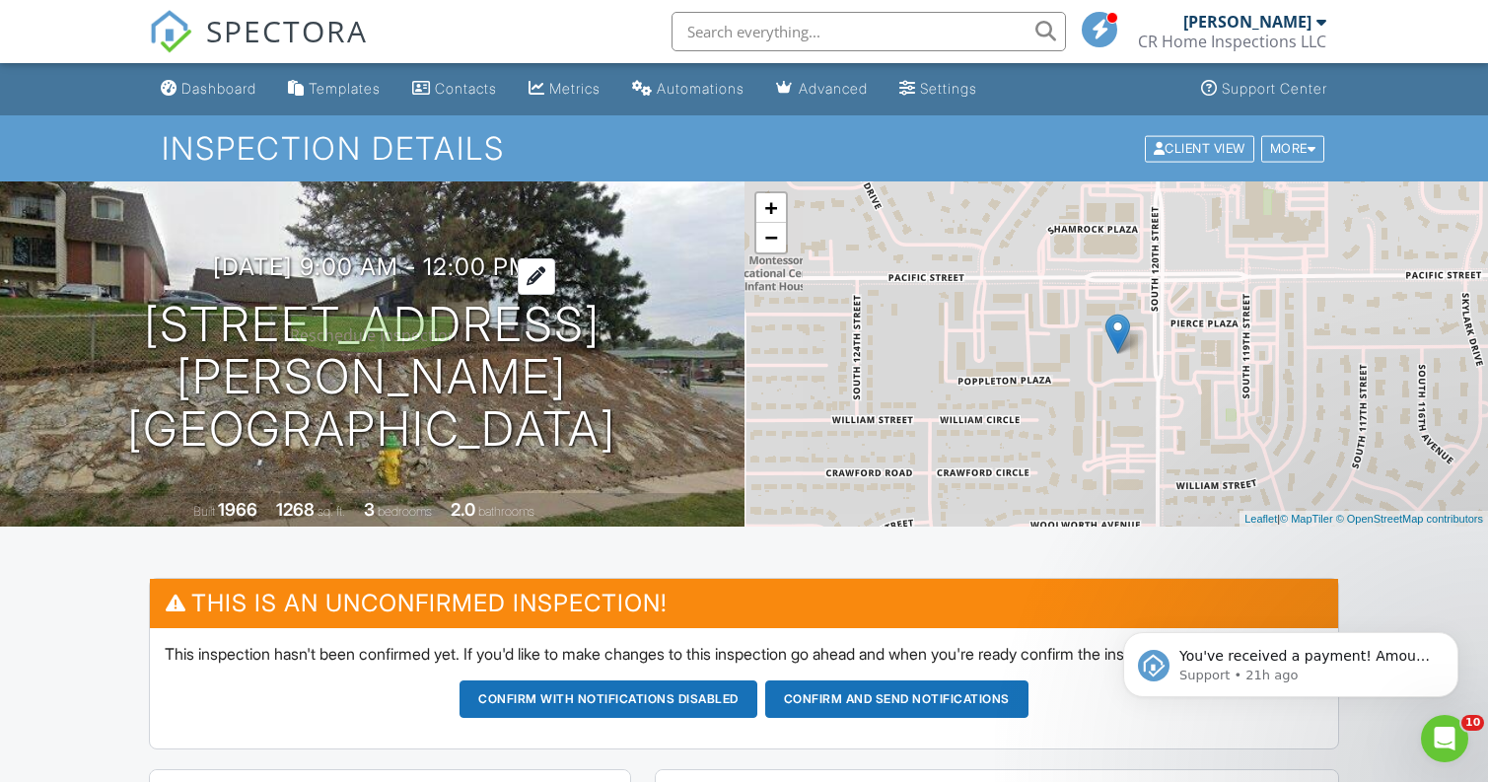
click at [555, 295] on div at bounding box center [536, 276] width 37 height 36
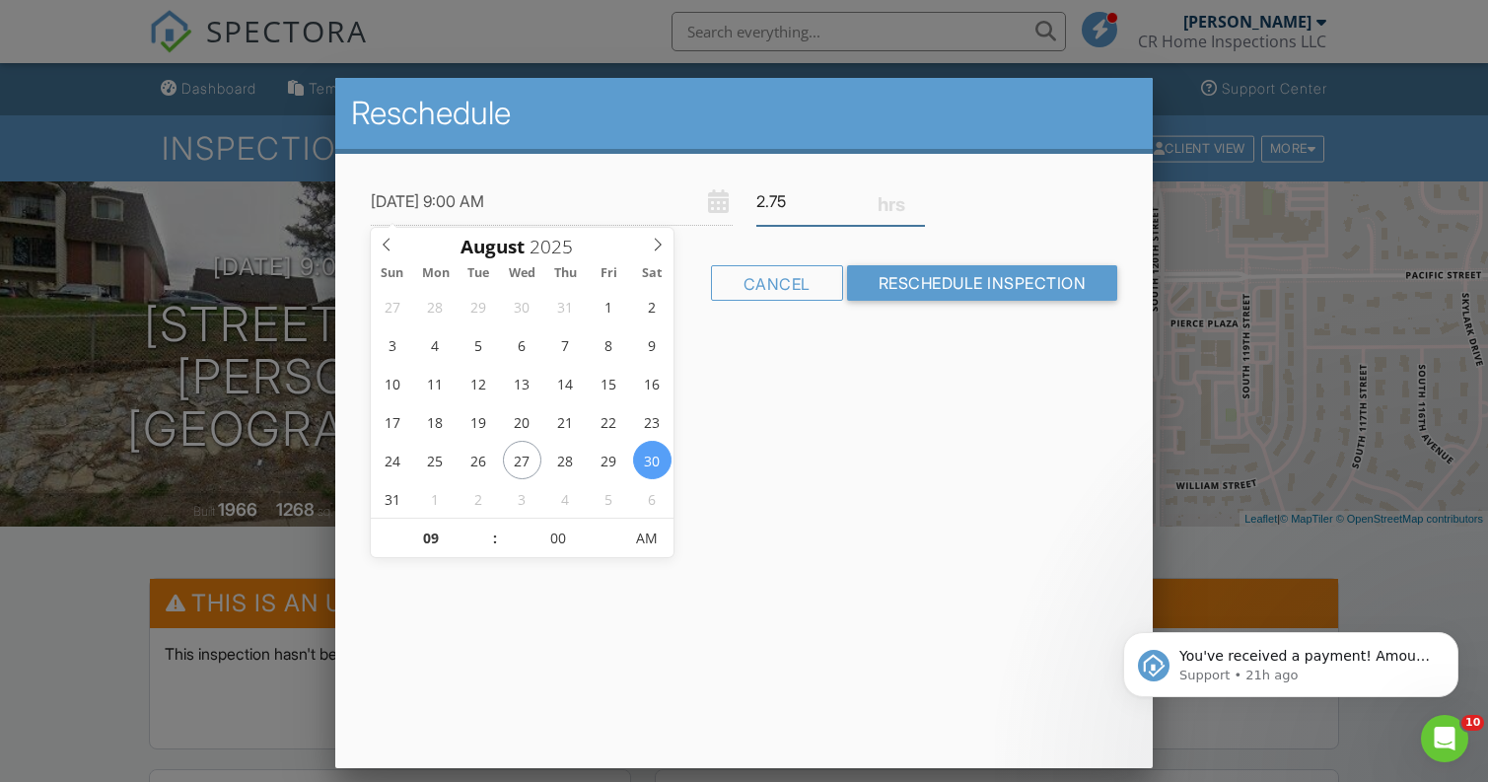
click at [916, 206] on input "2.75" at bounding box center [840, 202] width 169 height 48
click at [916, 206] on input "2.5" at bounding box center [840, 202] width 169 height 48
click at [916, 206] on input "2.25" at bounding box center [840, 202] width 169 height 48
click at [916, 206] on input "2" at bounding box center [840, 202] width 169 height 48
click at [702, 329] on div "08/30/2025 9:00 AM 2 Warning: this date/time is in the past. Cancel Reschedule …" at bounding box center [744, 256] width 819 height 205
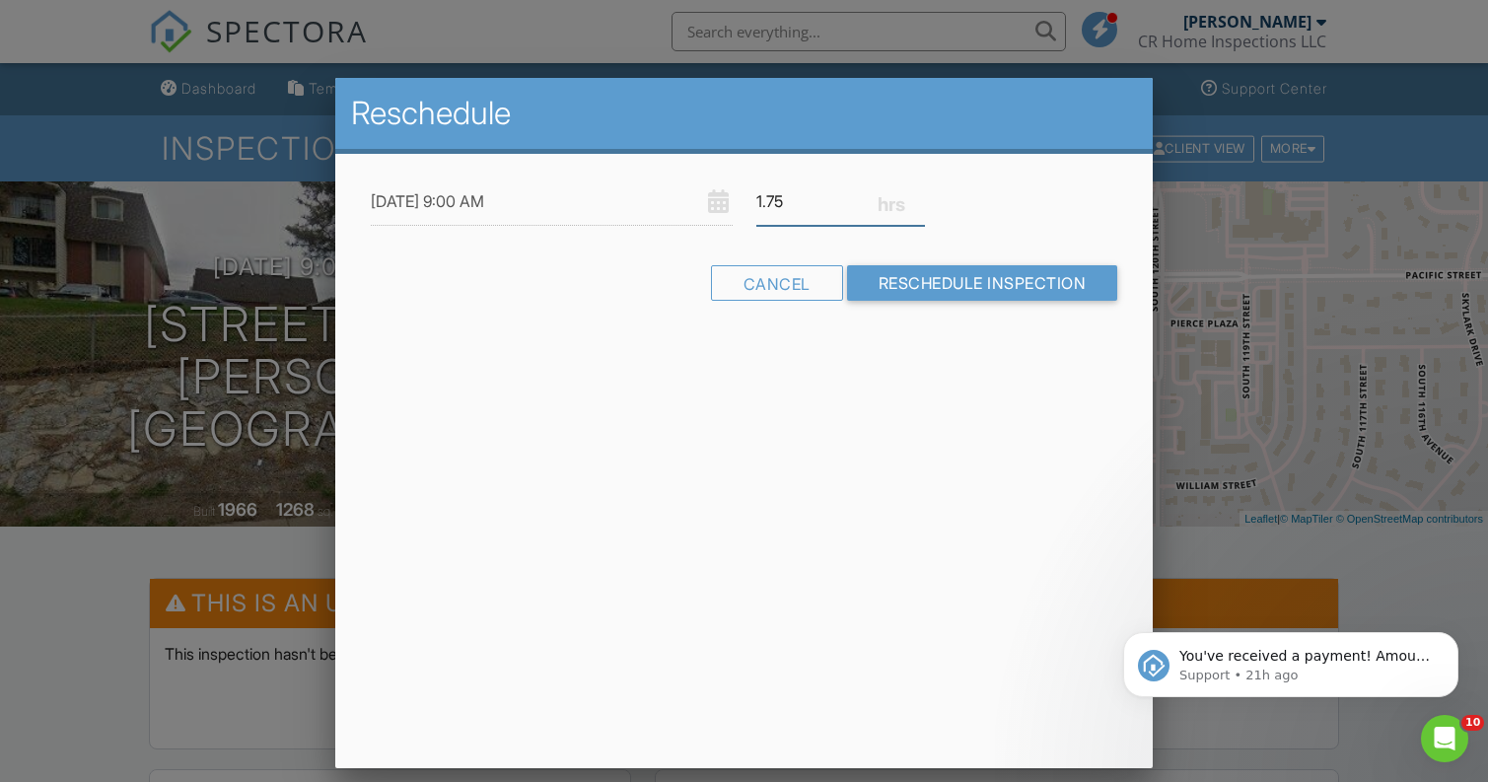
click at [914, 206] on input "1.75" at bounding box center [840, 202] width 169 height 48
click at [914, 206] on input "1.5" at bounding box center [840, 202] width 169 height 48
click at [921, 199] on input "1.75" at bounding box center [840, 202] width 169 height 48
type input "2"
click at [914, 194] on input "2" at bounding box center [840, 202] width 169 height 48
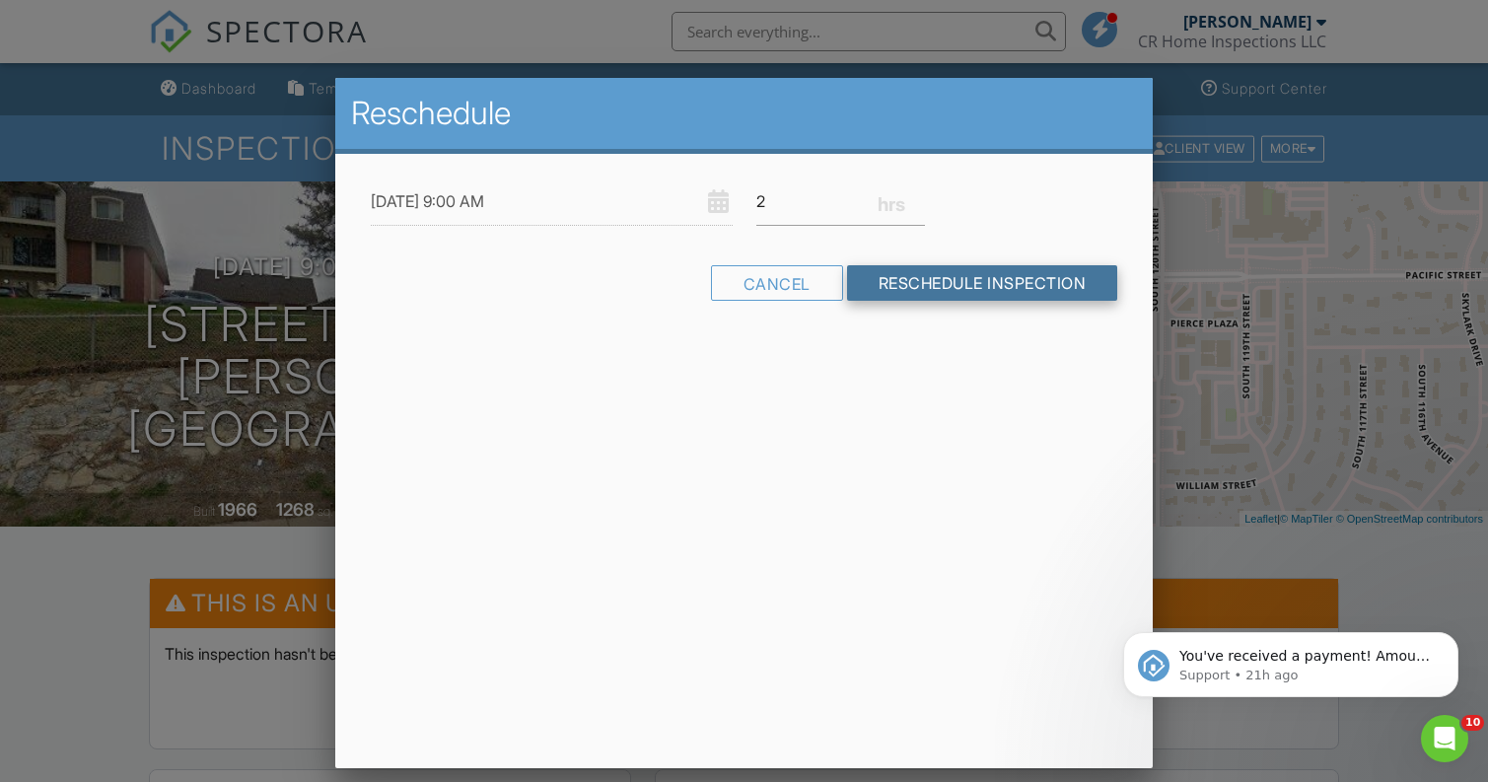
click at [961, 283] on input "Reschedule Inspection" at bounding box center [982, 283] width 271 height 36
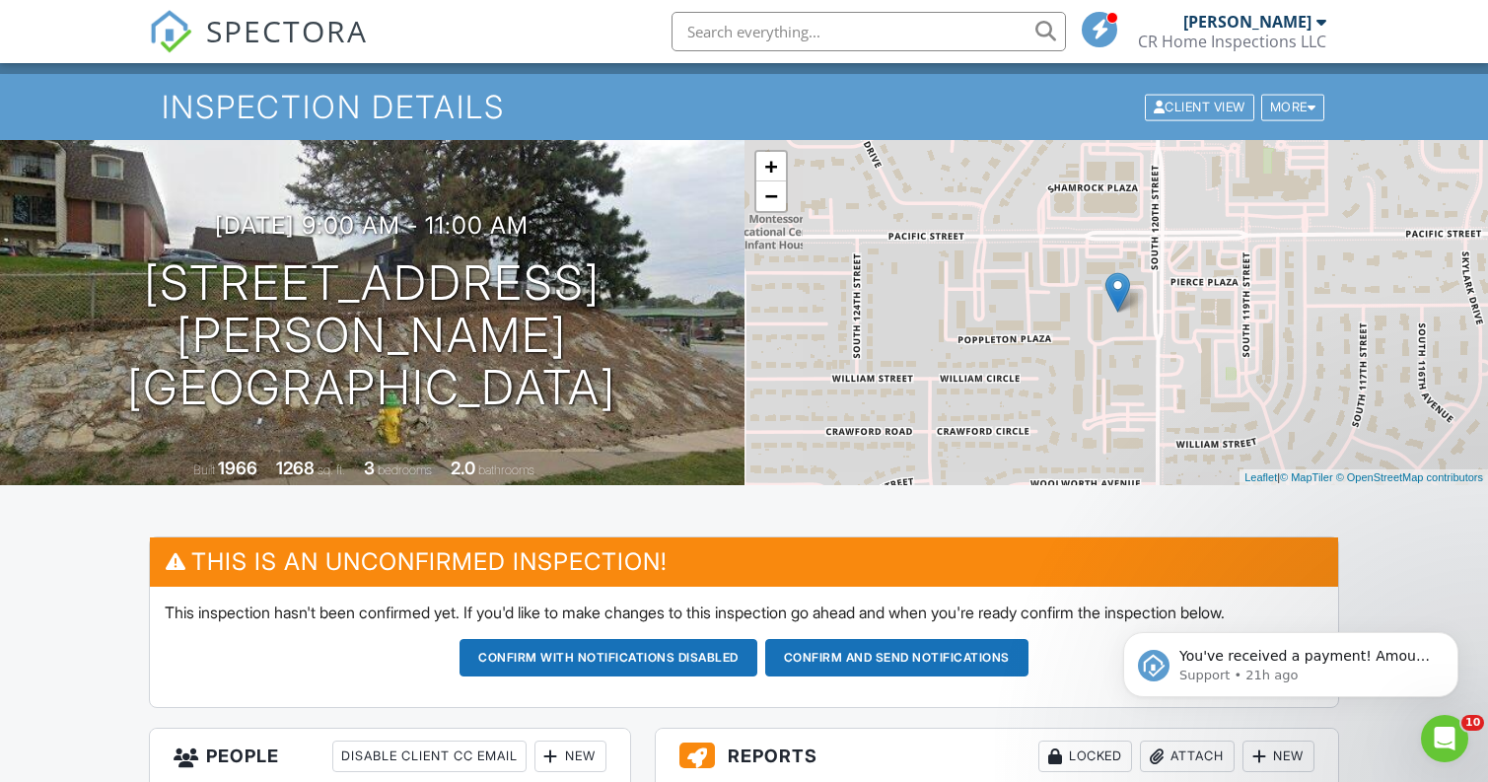
scroll to position [42, 0]
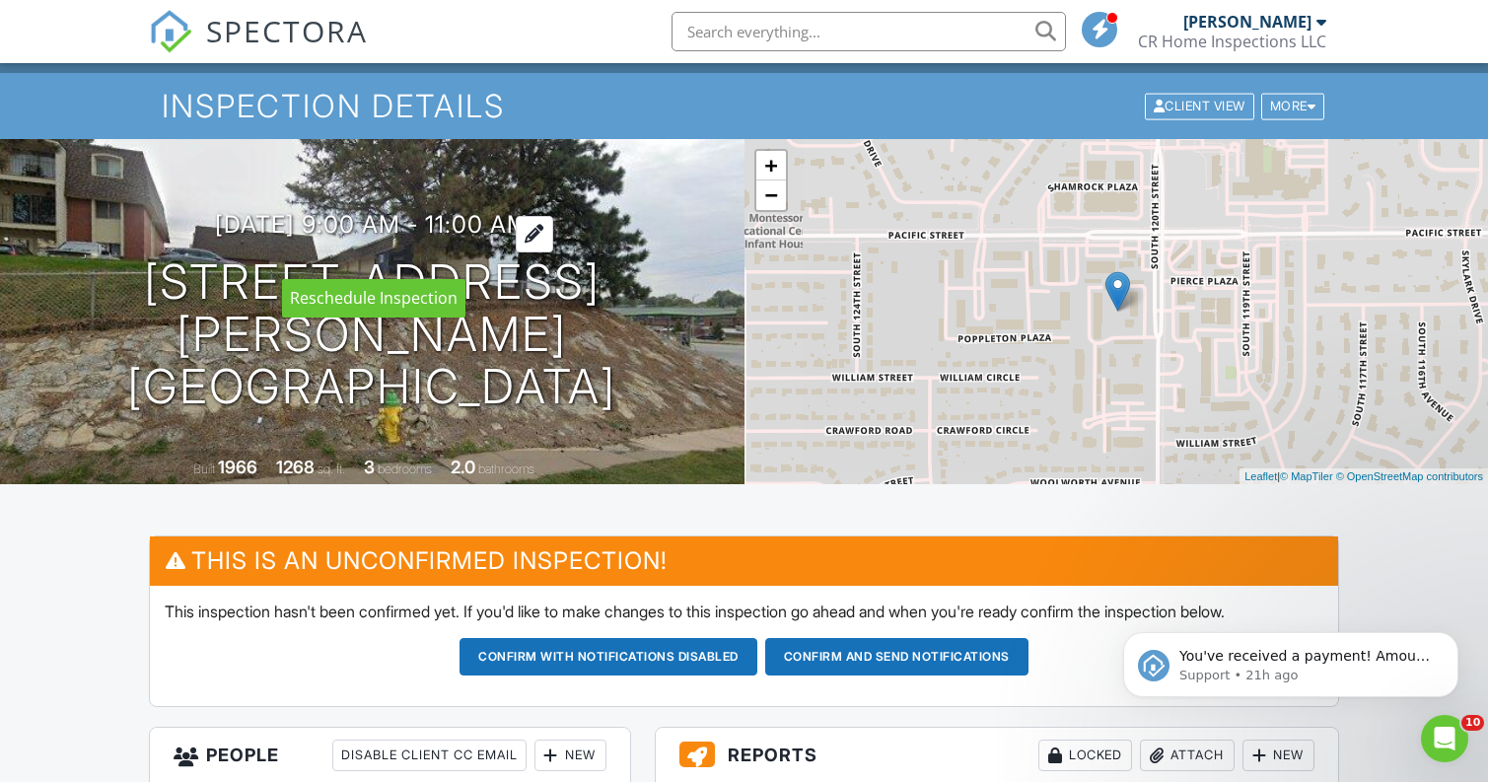
click at [553, 252] on div at bounding box center [534, 234] width 37 height 36
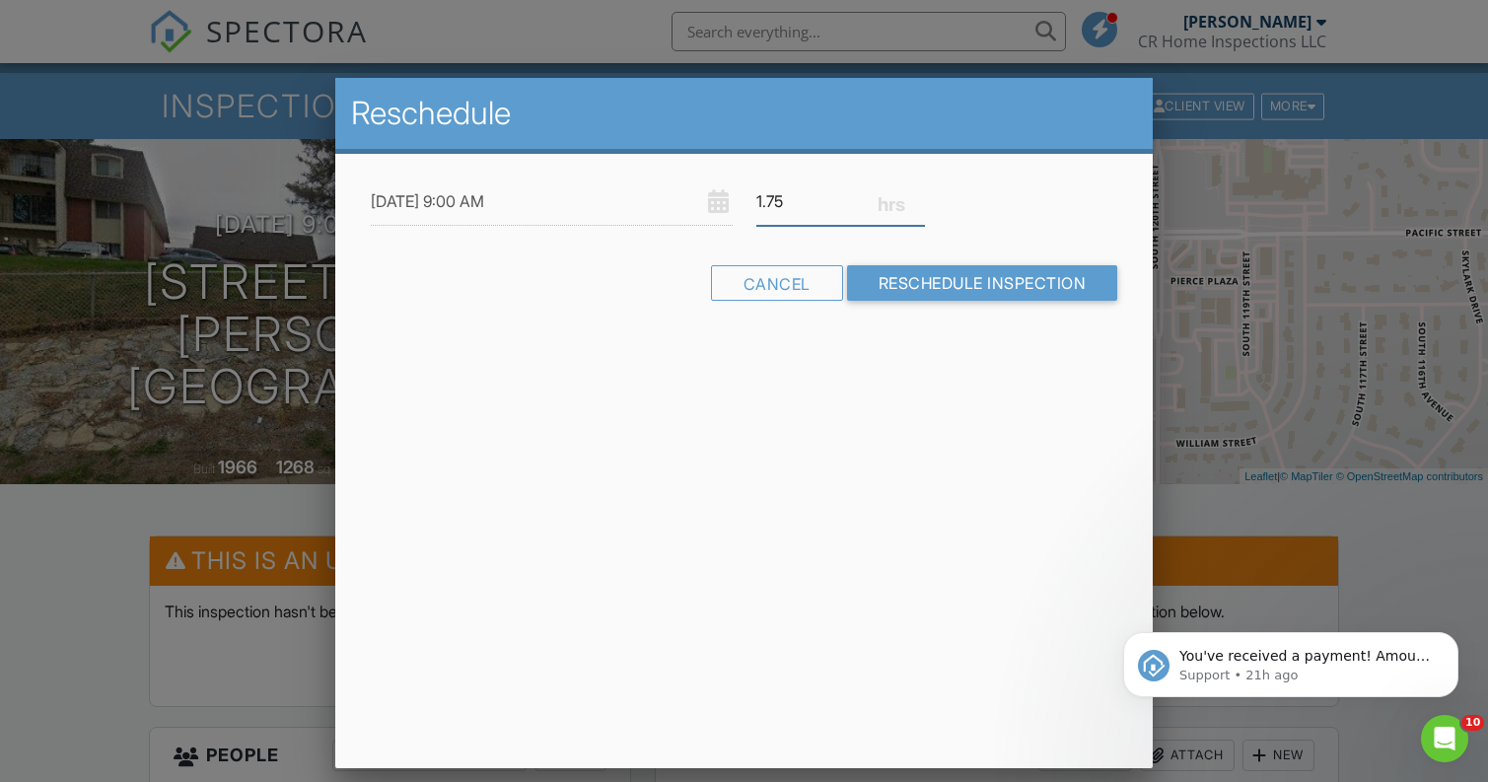
click at [917, 206] on input "1.75" at bounding box center [840, 202] width 169 height 48
click at [917, 206] on input "1.5" at bounding box center [840, 202] width 169 height 48
click at [918, 195] on input "1.75" at bounding box center [840, 202] width 169 height 48
click at [918, 195] on input "2" at bounding box center [840, 202] width 169 height 48
click at [918, 207] on input "1.75" at bounding box center [840, 202] width 169 height 48
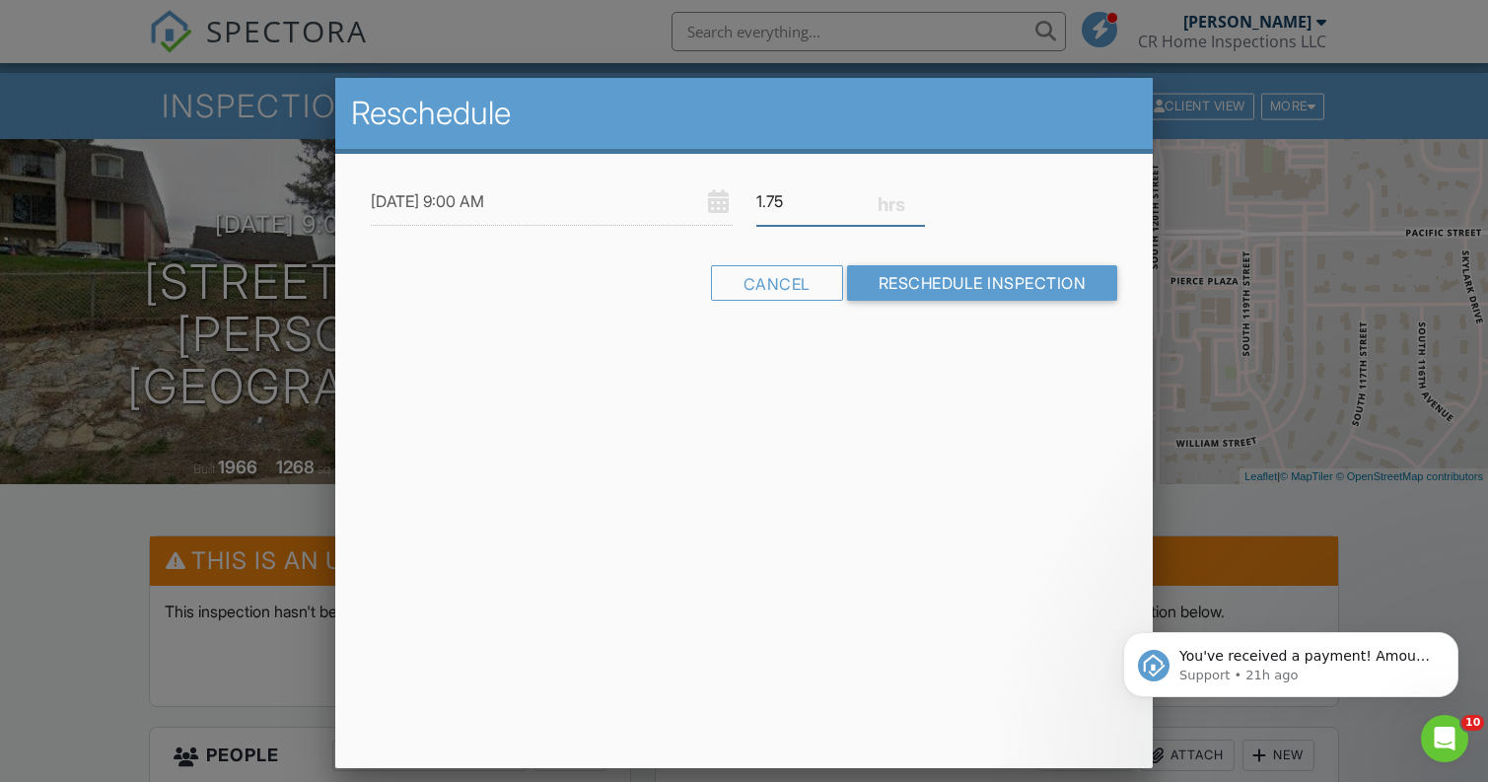
type input "1.5"
click at [918, 207] on input "1.5" at bounding box center [840, 202] width 169 height 48
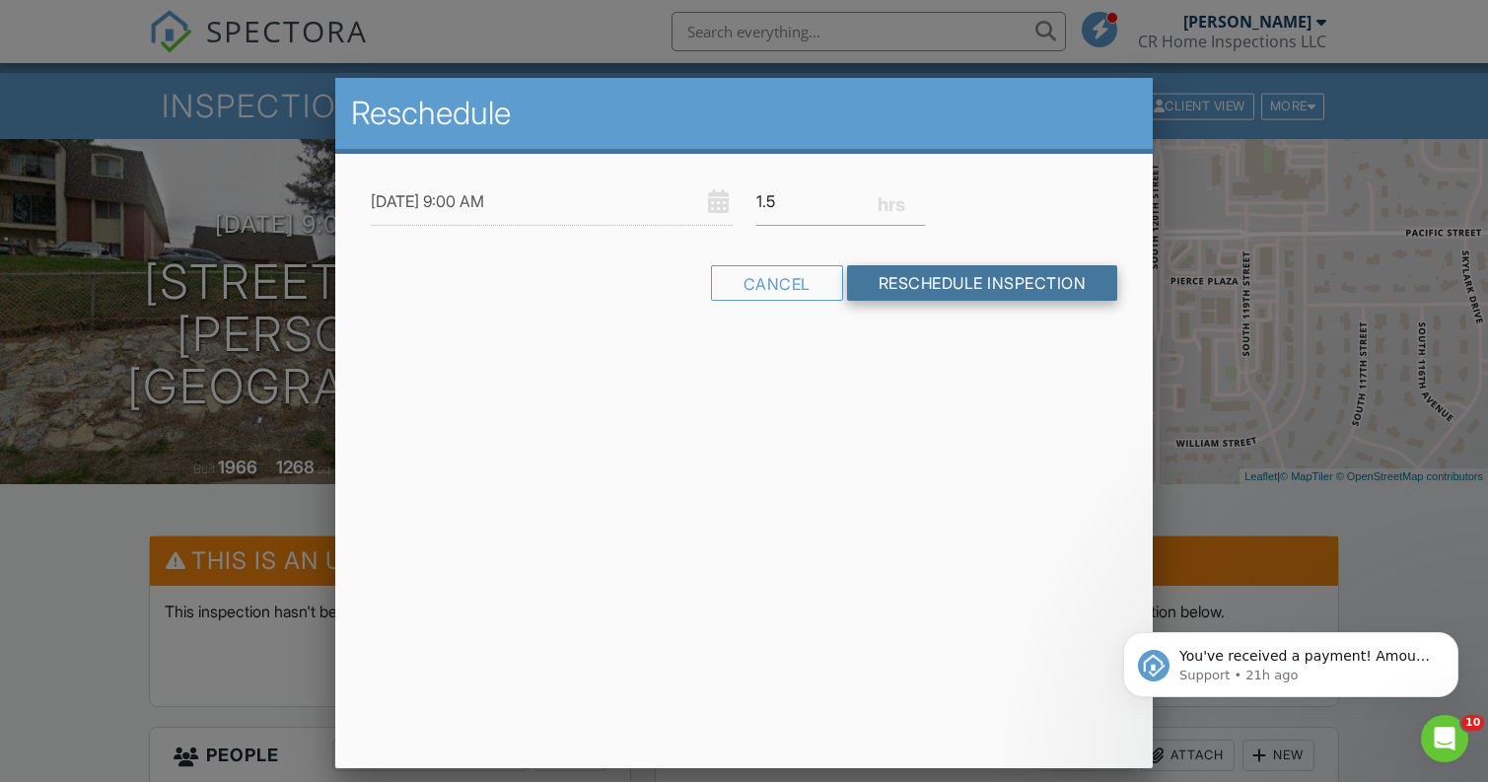
click at [930, 286] on input "Reschedule Inspection" at bounding box center [982, 283] width 271 height 36
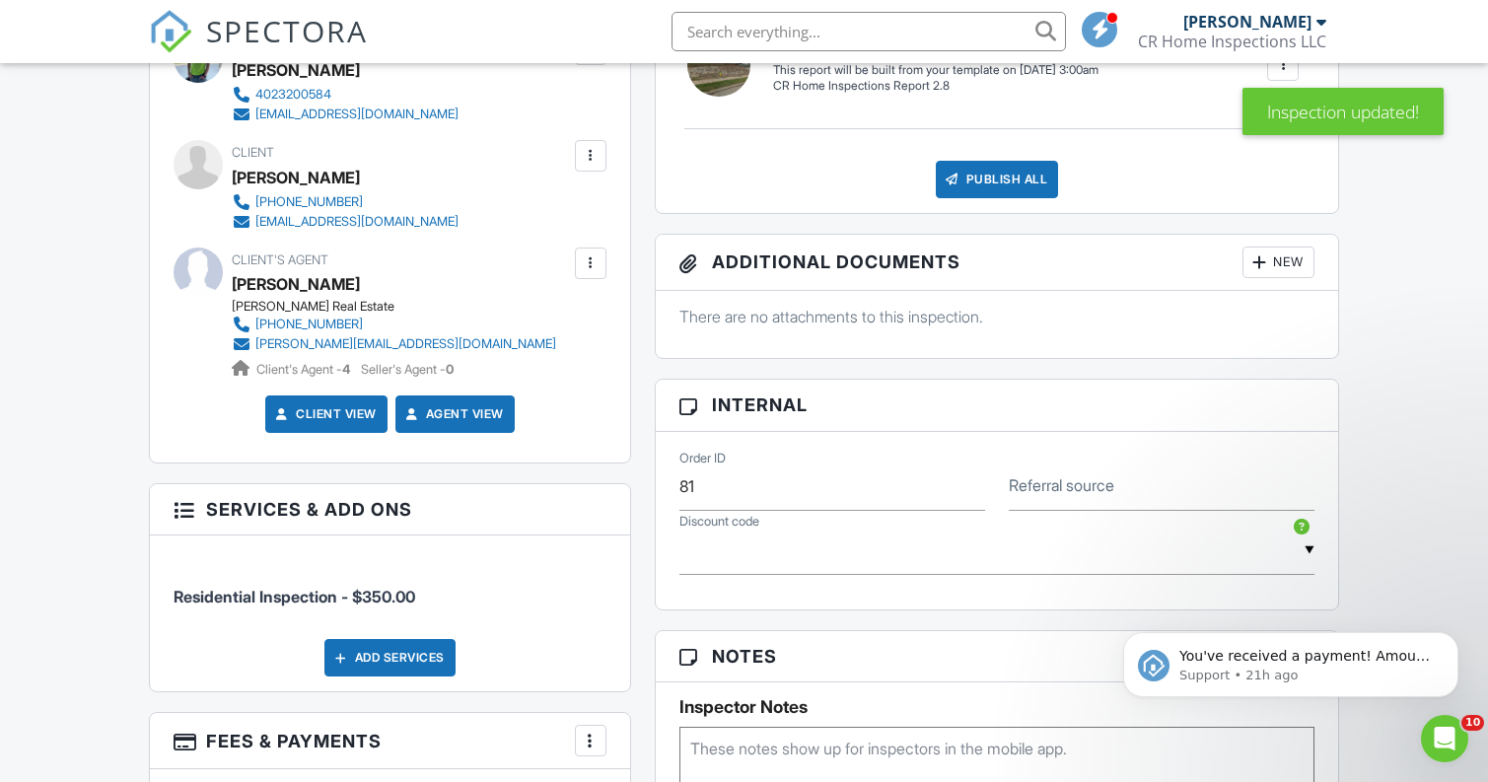
scroll to position [676, 0]
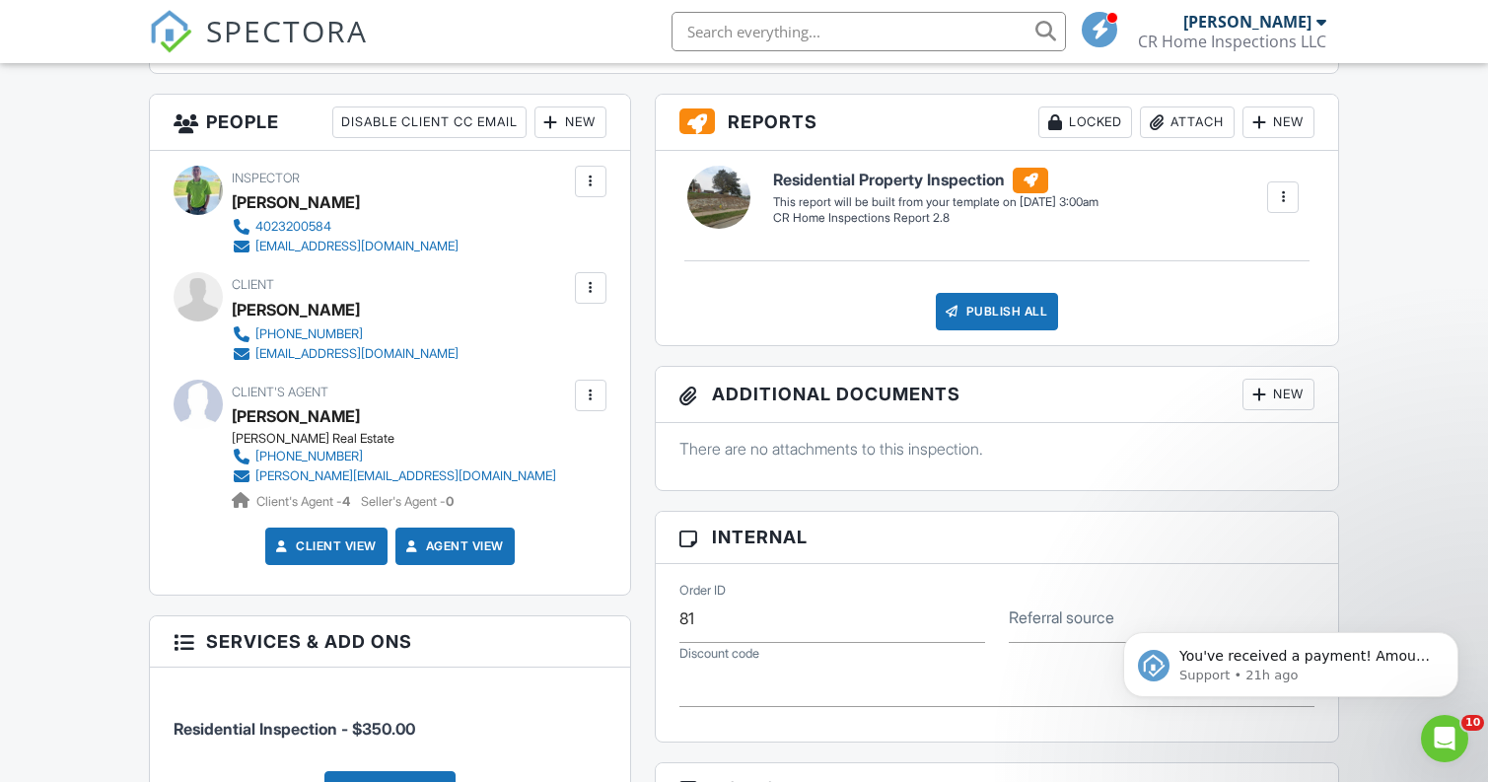
click at [586, 116] on div "New" at bounding box center [571, 123] width 72 height 32
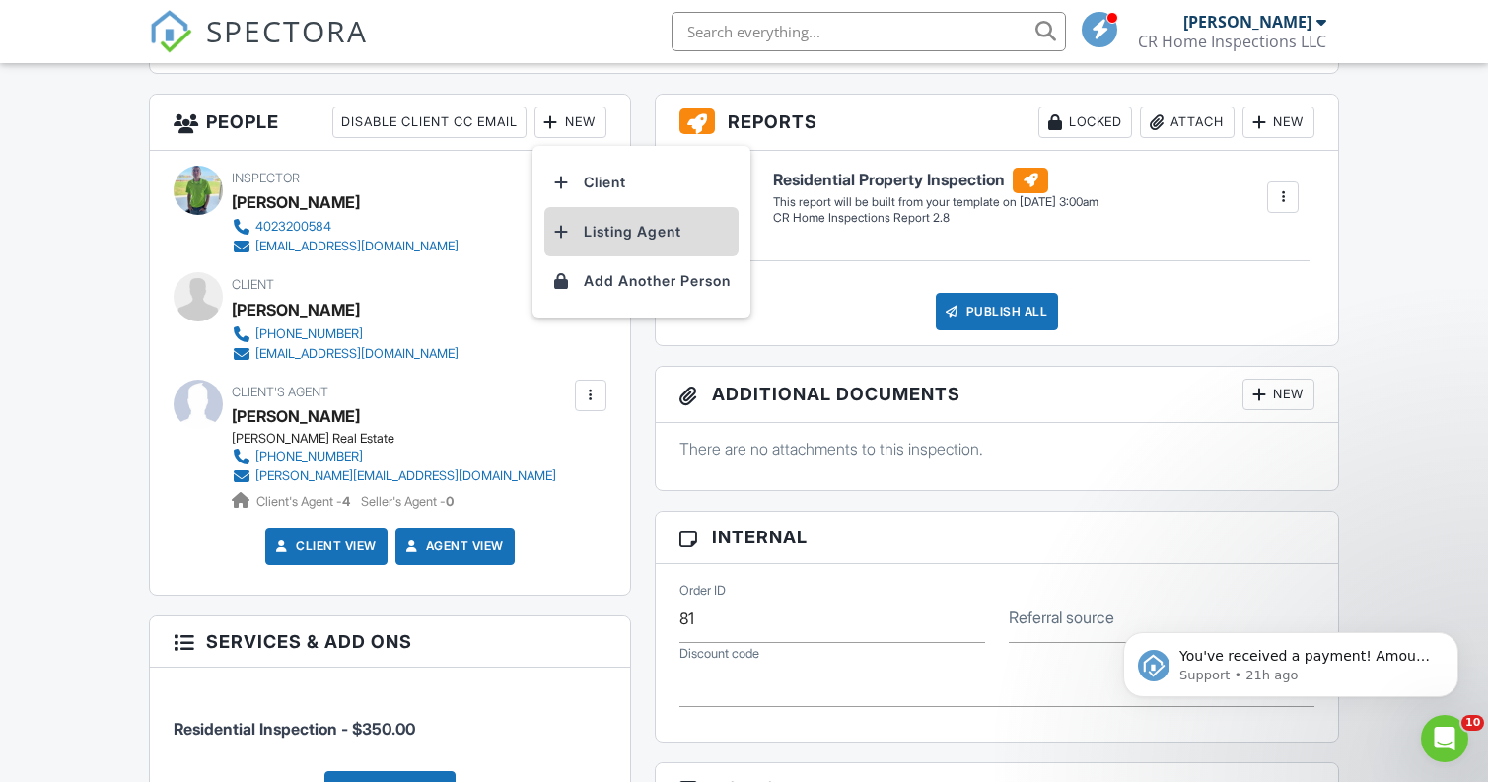
click at [614, 234] on li "Listing Agent" at bounding box center [641, 231] width 194 height 49
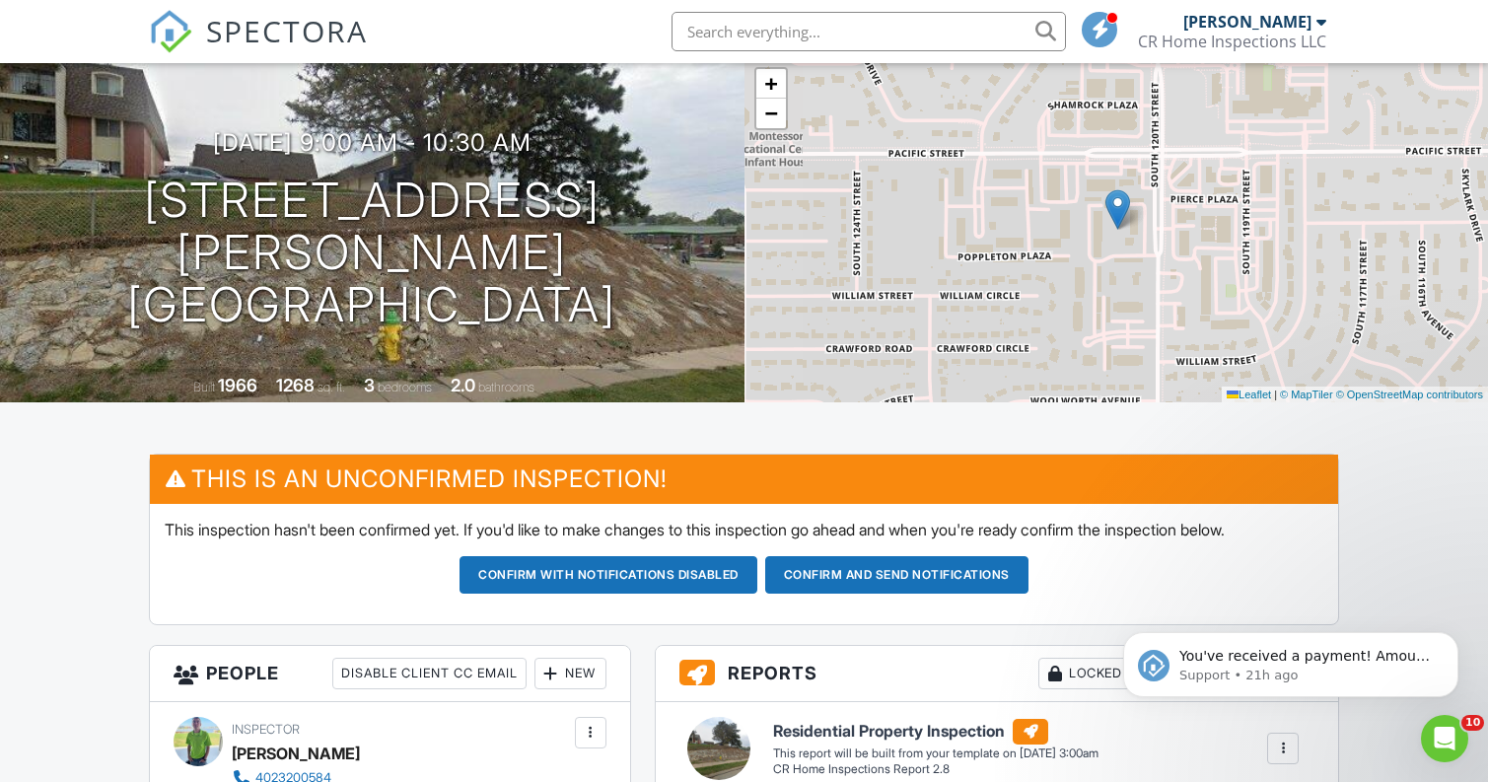
scroll to position [190, 0]
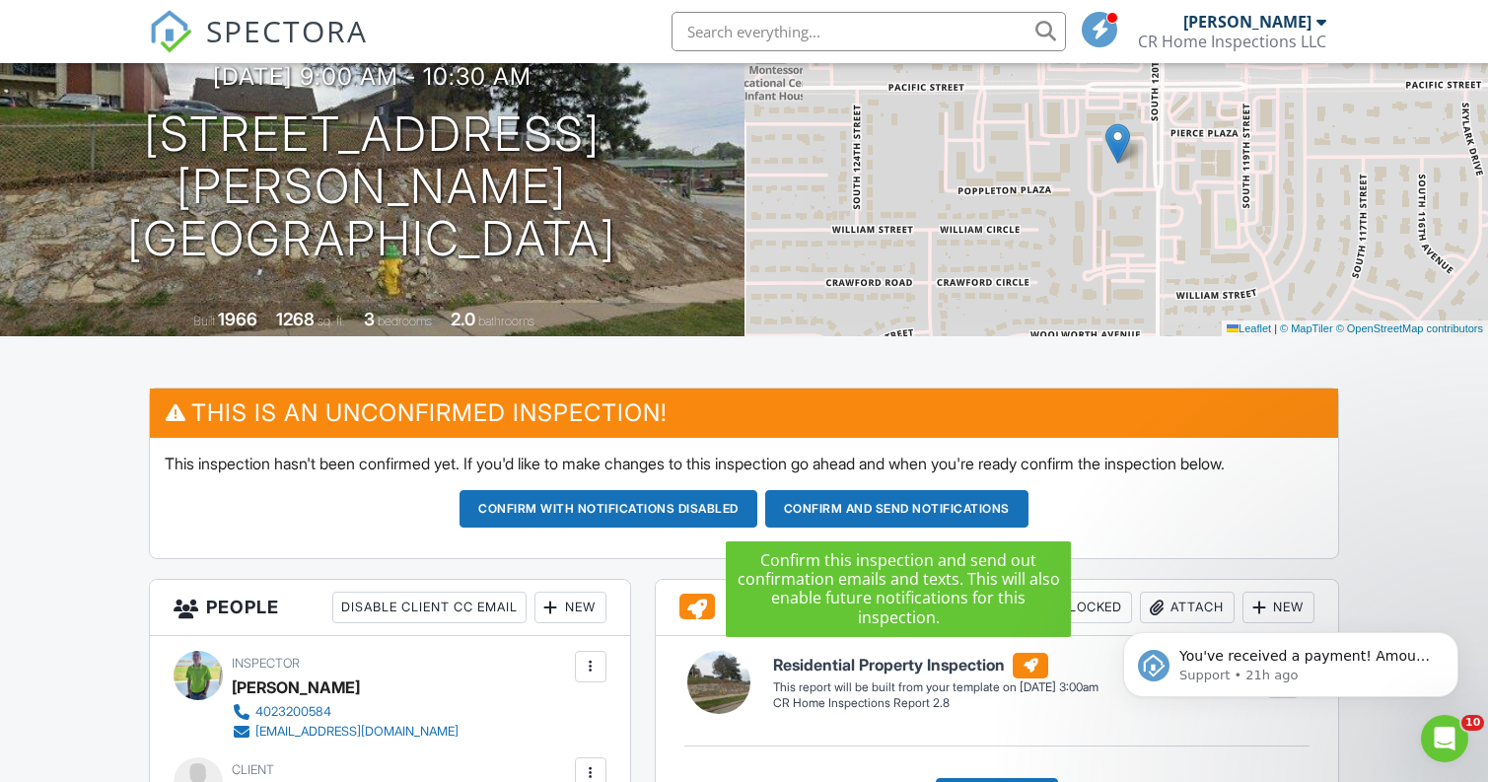
click at [757, 504] on button "Confirm and send notifications" at bounding box center [609, 508] width 298 height 37
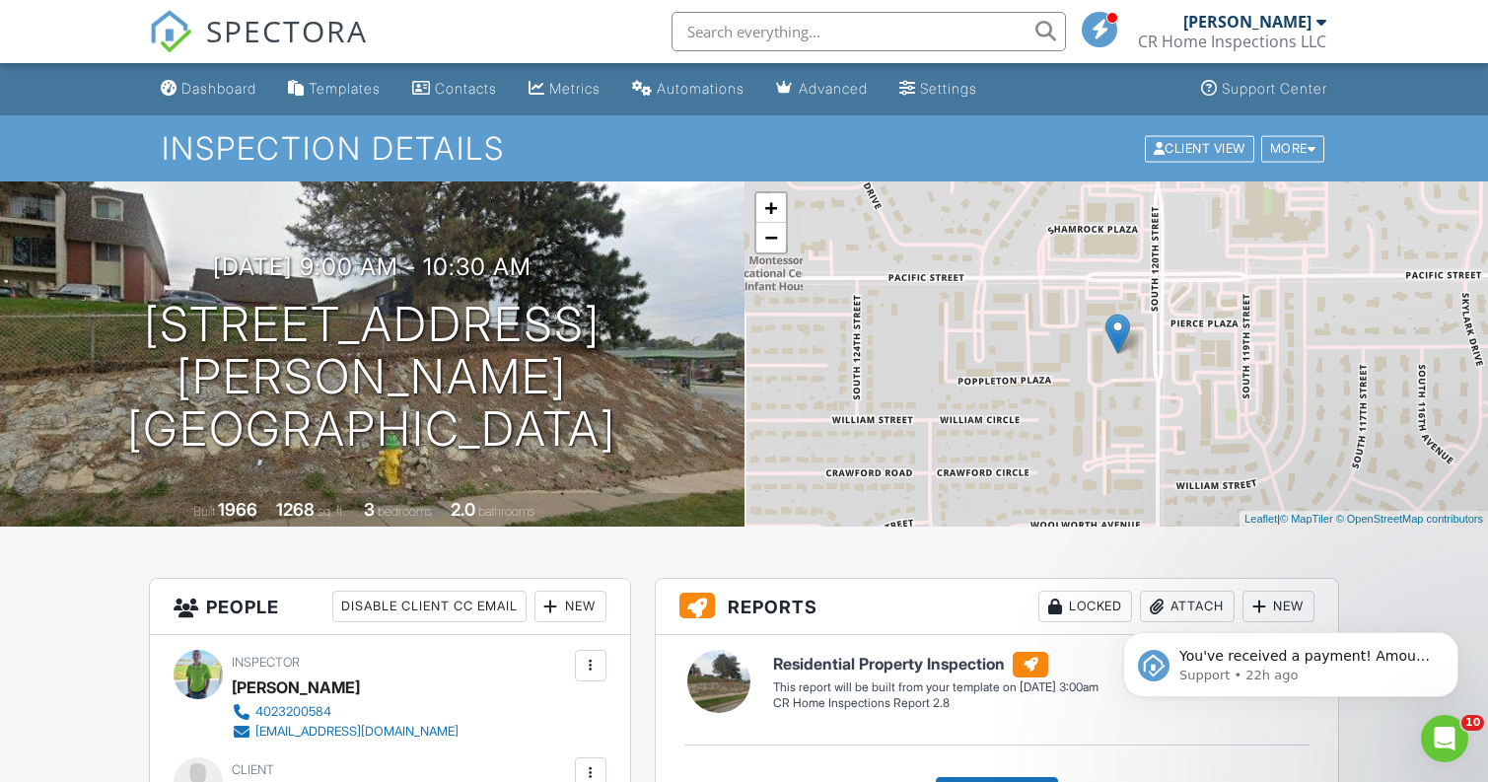
click at [238, 32] on span "SPECTORA" at bounding box center [287, 30] width 162 height 41
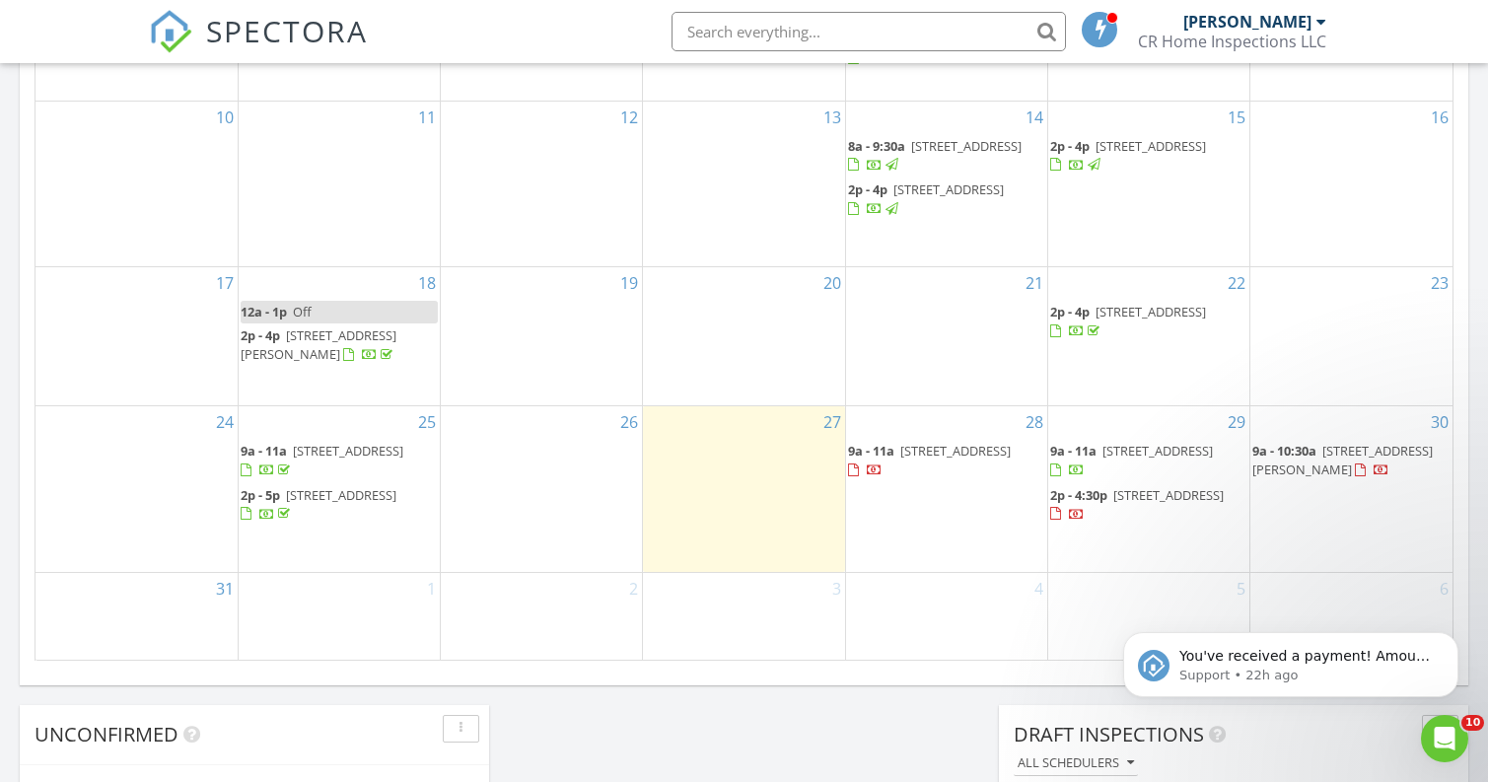
scroll to position [1149, 0]
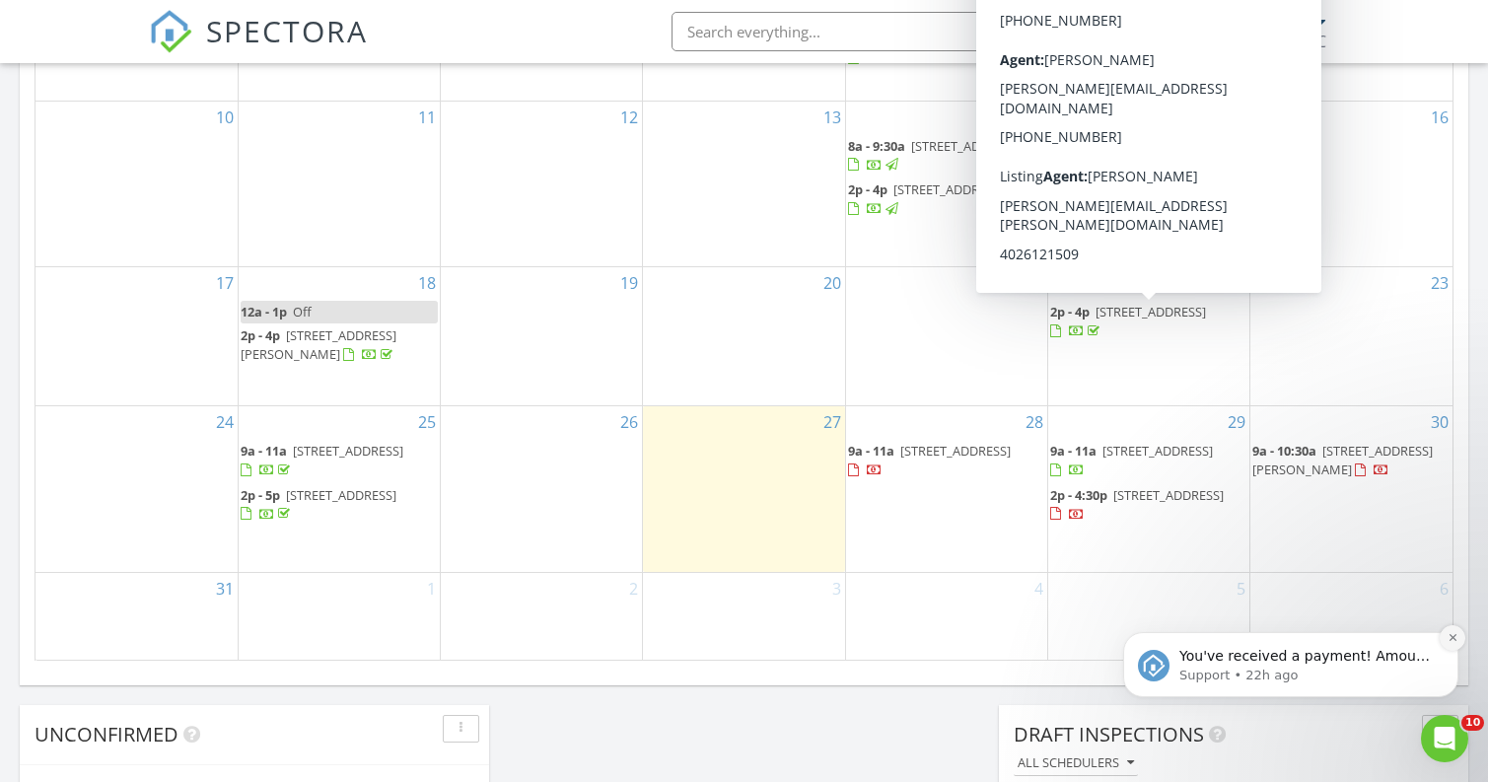
click at [1459, 640] on button "Dismiss notification" at bounding box center [1453, 638] width 26 height 26
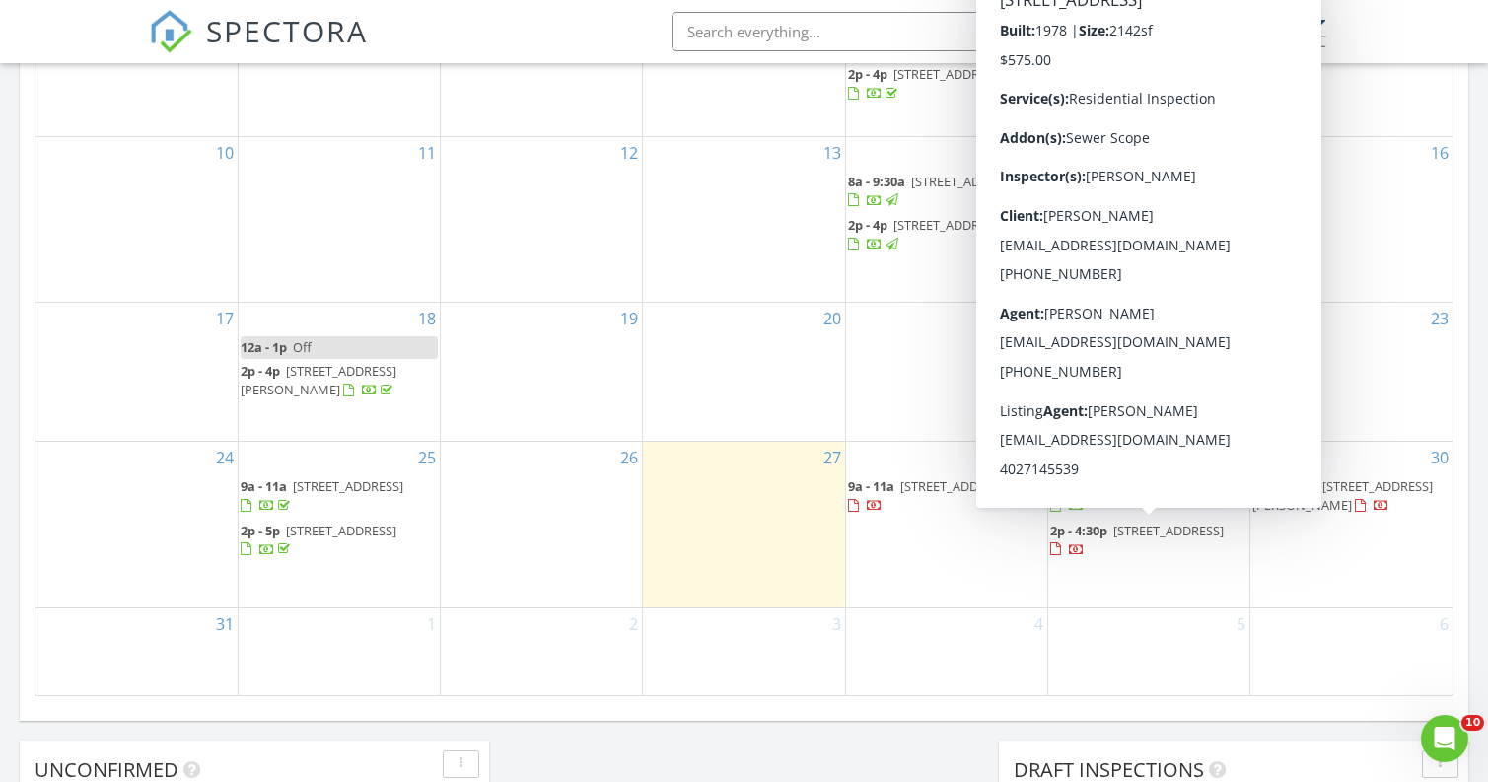
scroll to position [1082, 0]
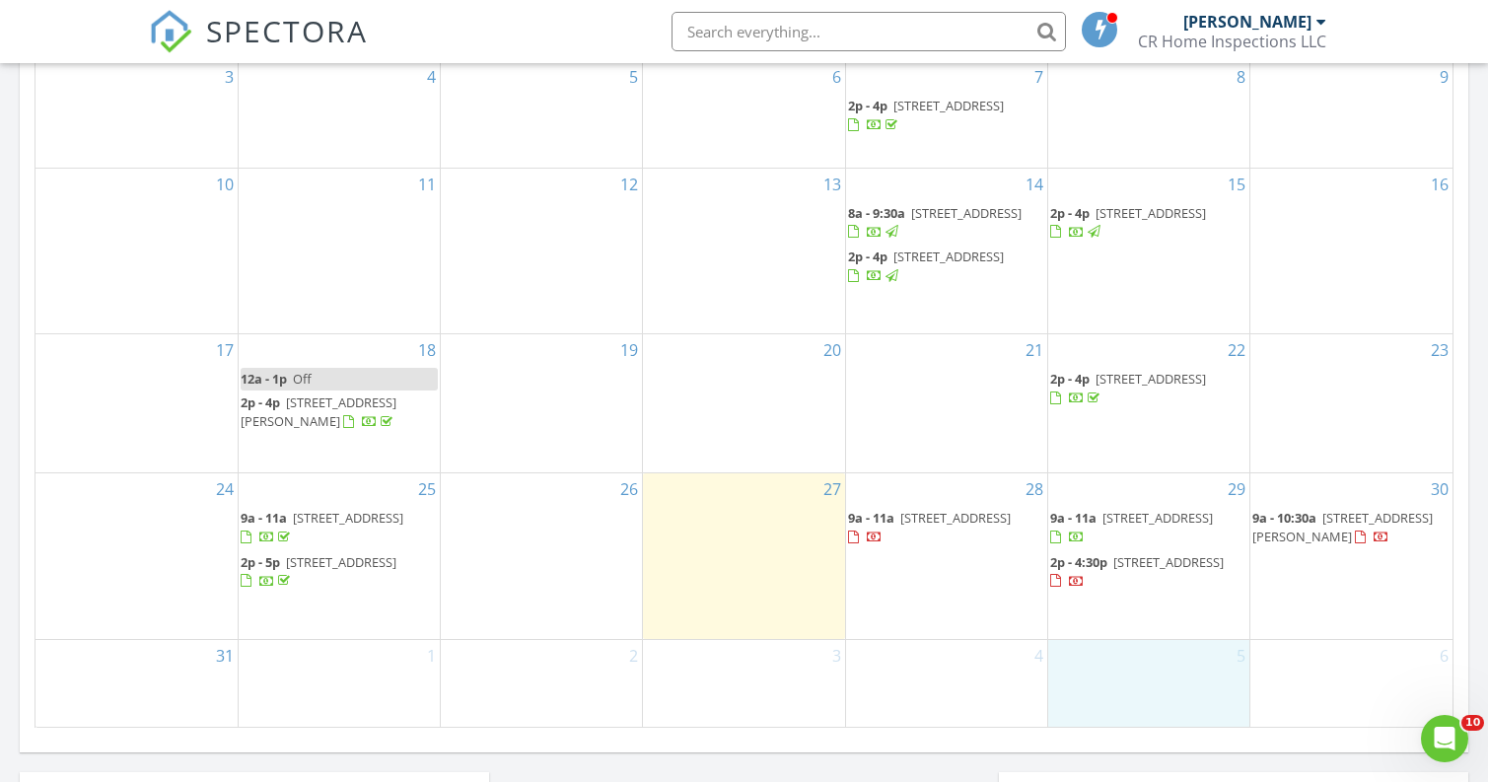
click at [1206, 710] on div "5" at bounding box center [1148, 683] width 201 height 87
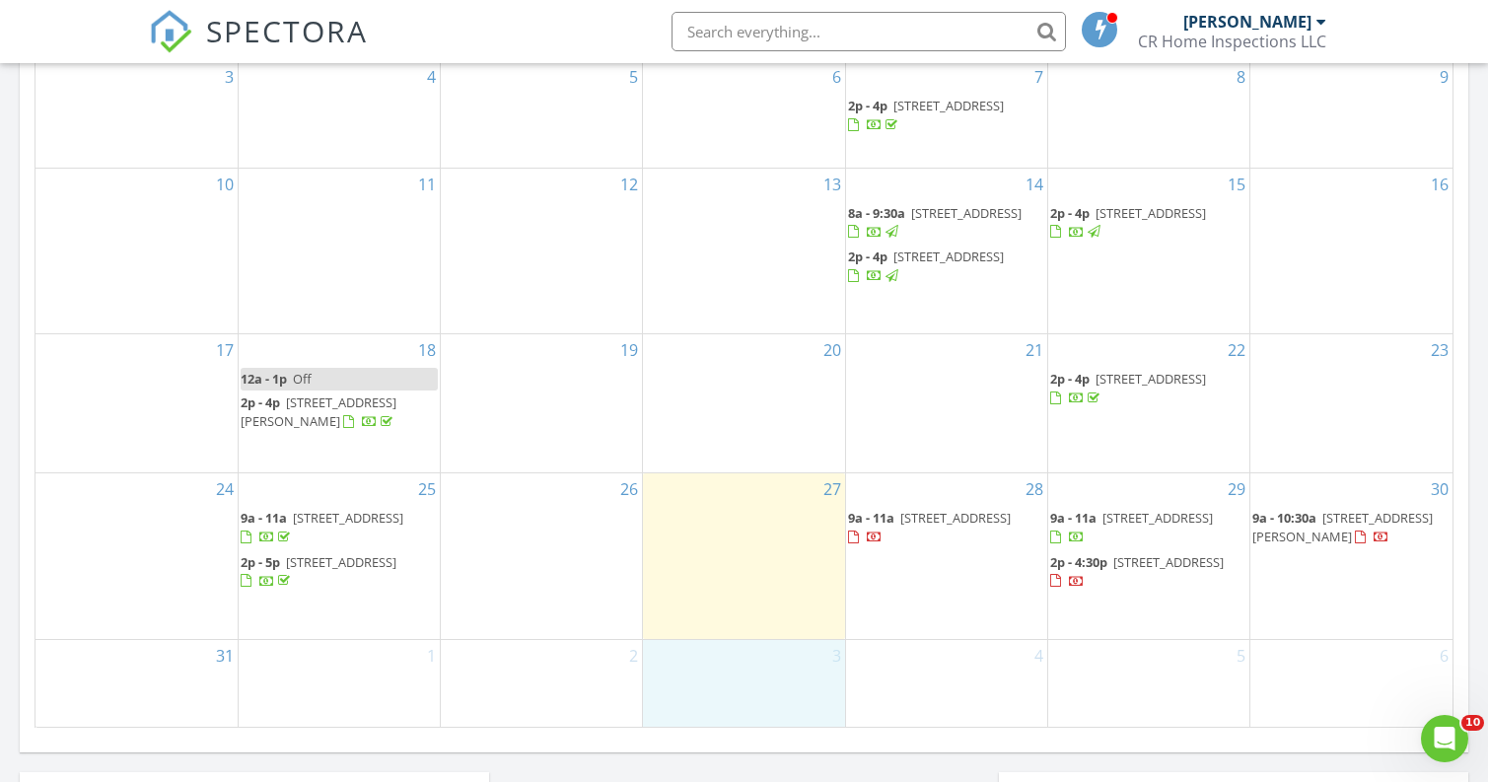
click at [797, 658] on div "3" at bounding box center [743, 683] width 201 height 87
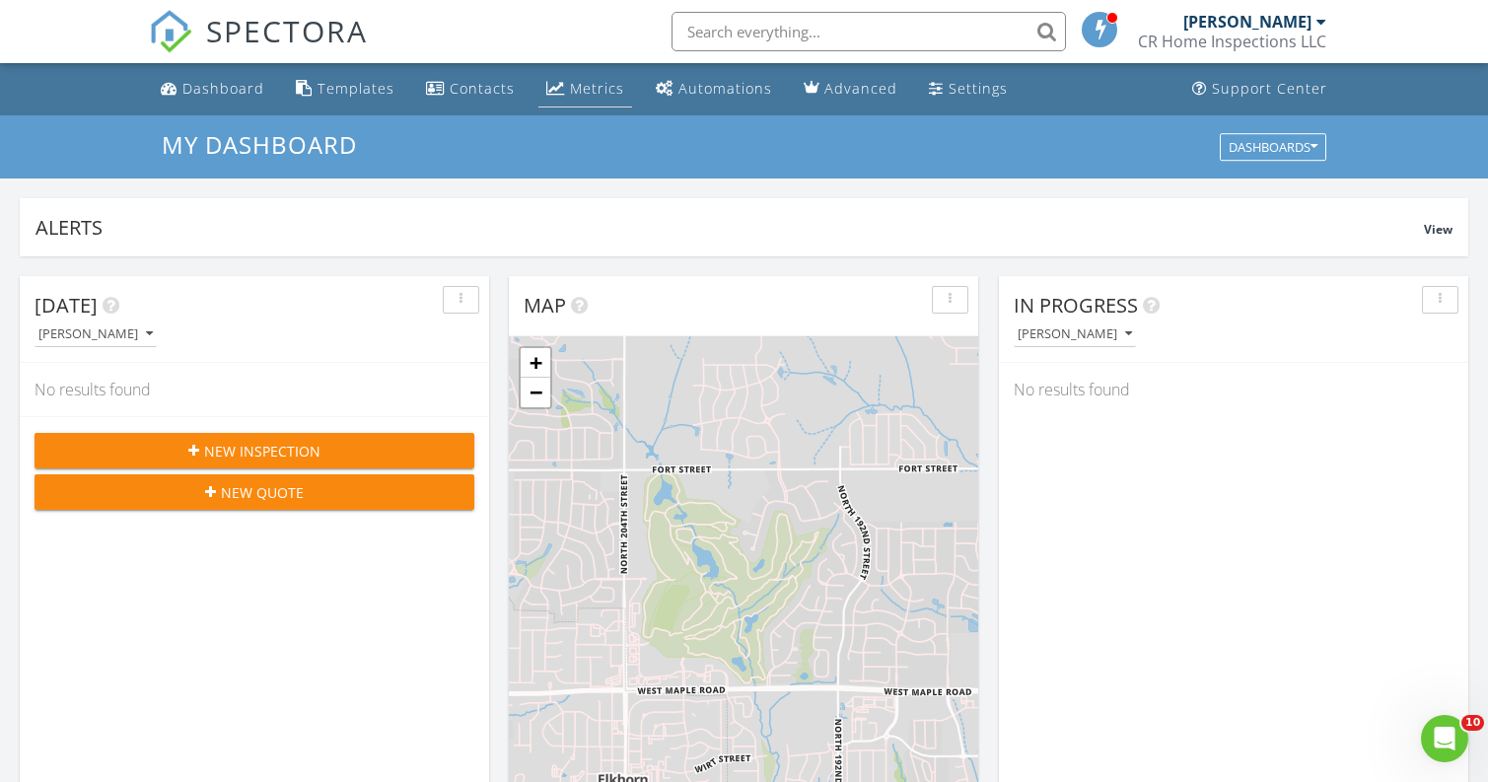
scroll to position [0, 0]
click at [590, 94] on div "Metrics" at bounding box center [597, 88] width 54 height 19
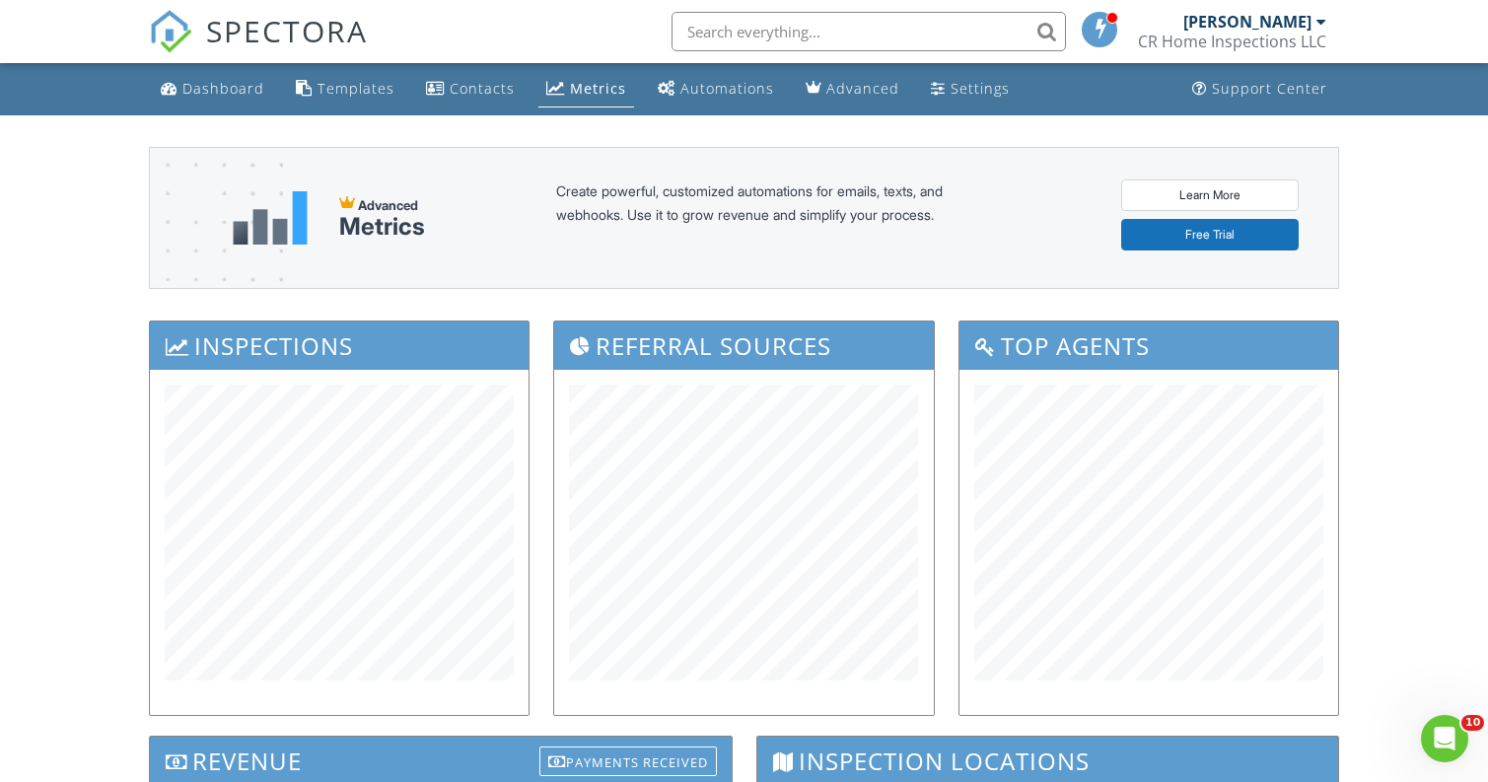
click at [265, 26] on span "SPECTORA" at bounding box center [287, 30] width 162 height 41
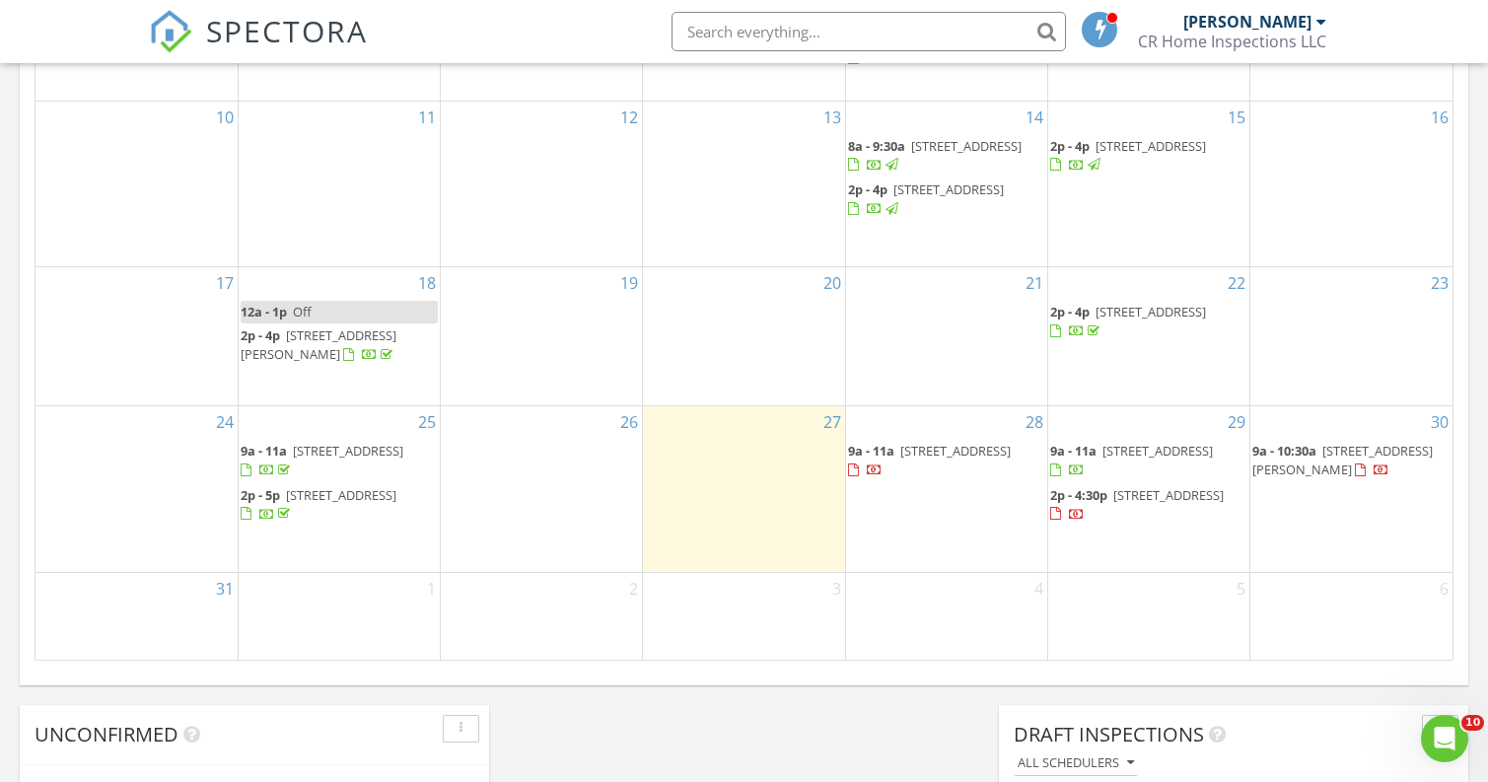
scroll to position [1144, 0]
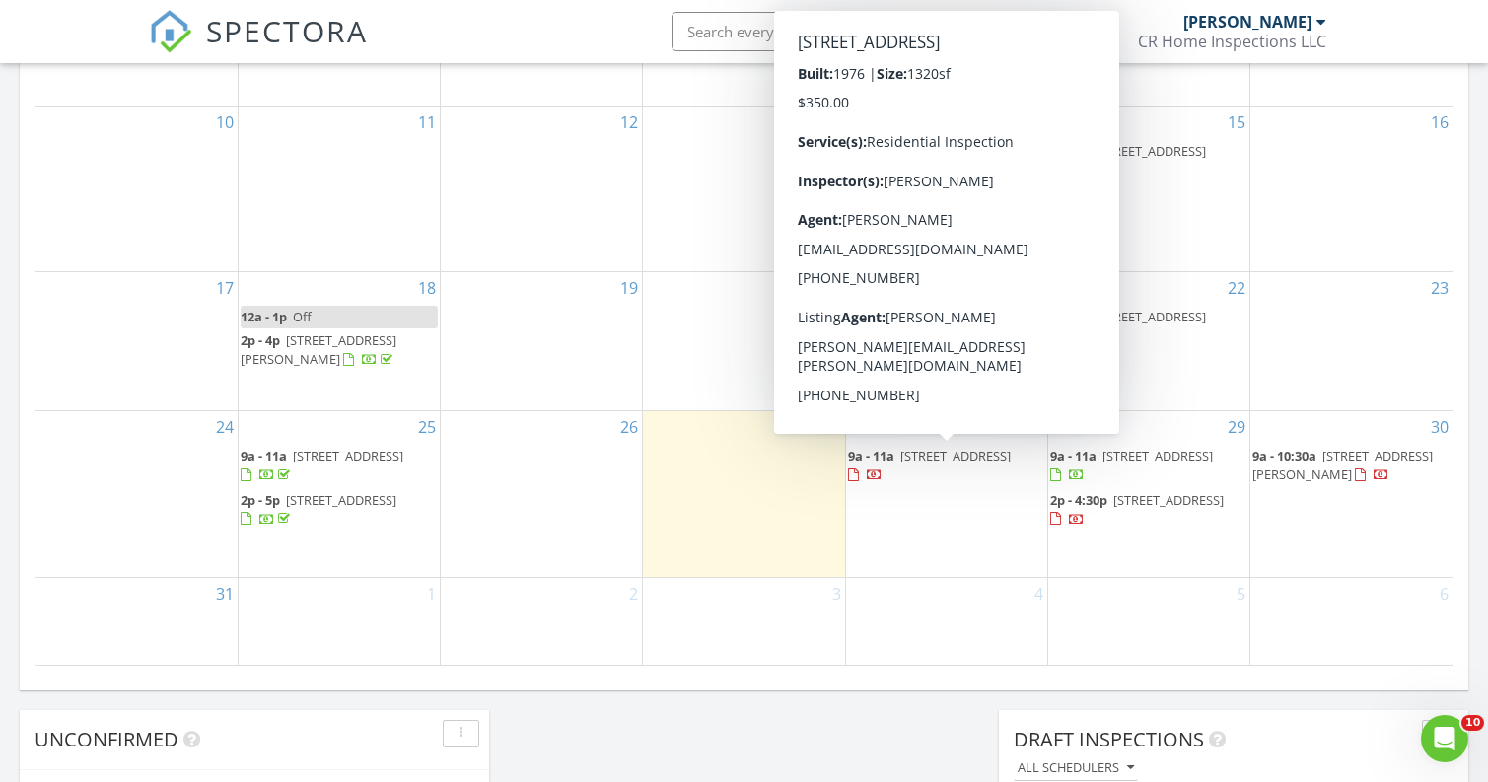
click at [926, 590] on div "4" at bounding box center [946, 621] width 201 height 87
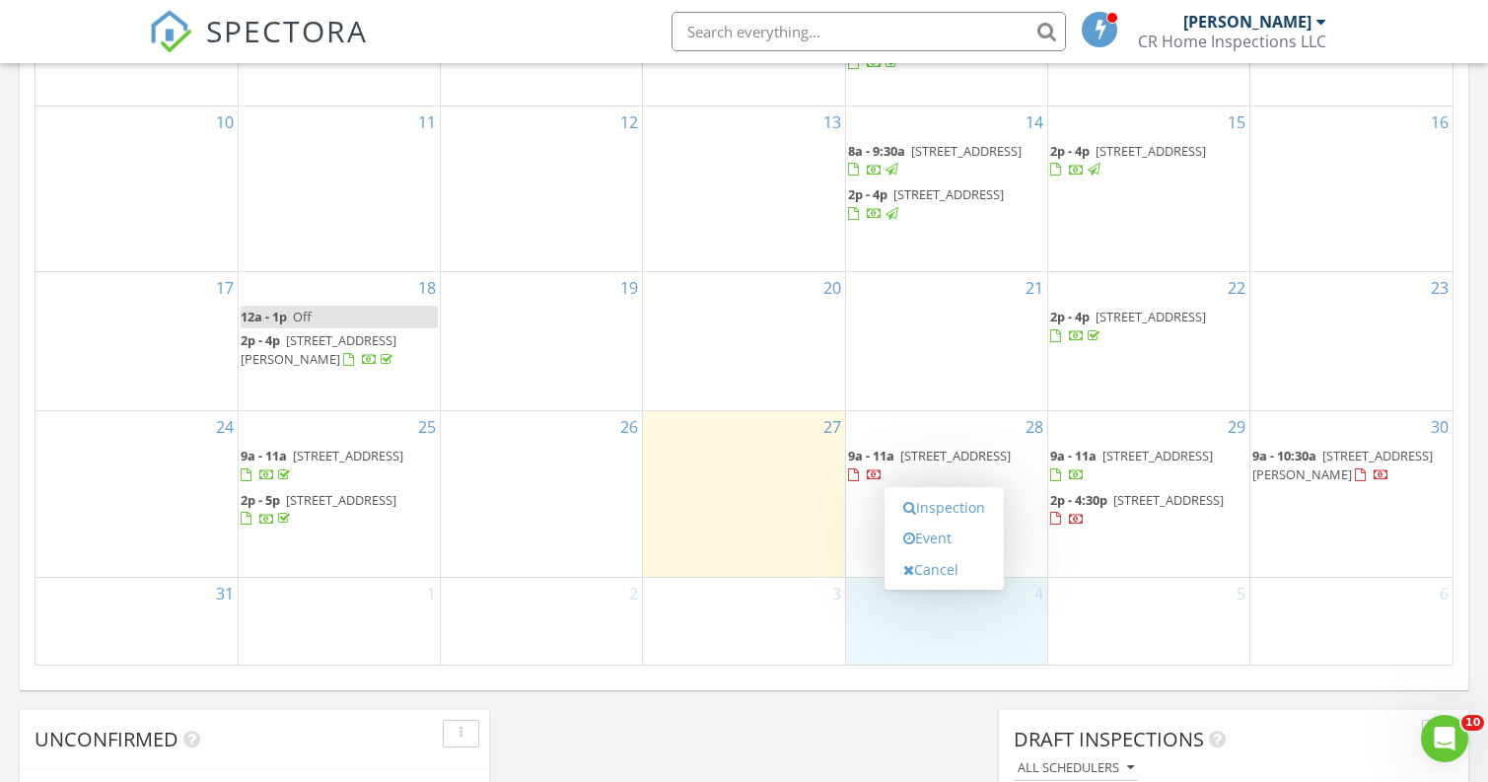
click at [783, 472] on div "27" at bounding box center [743, 493] width 201 height 165
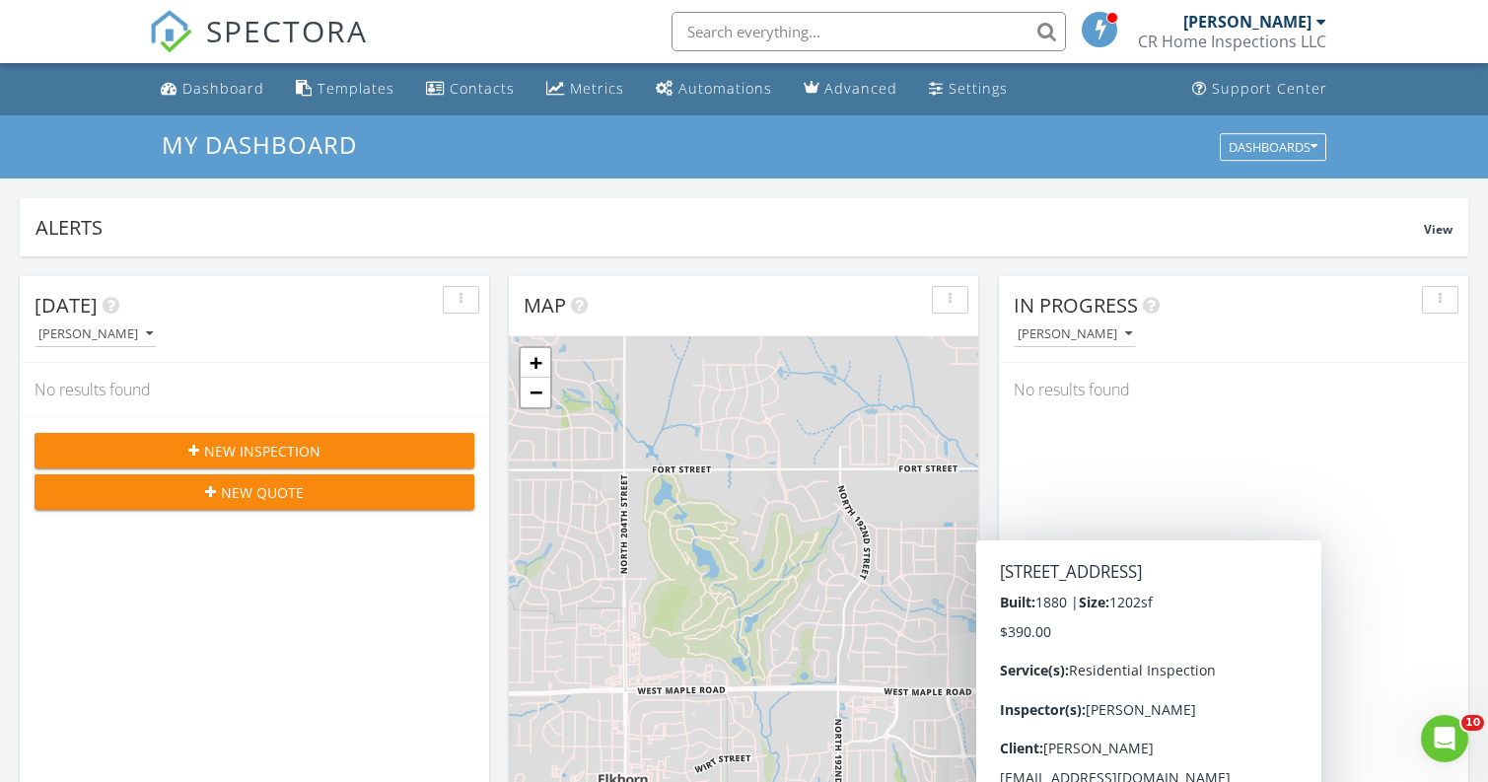
scroll to position [0, 0]
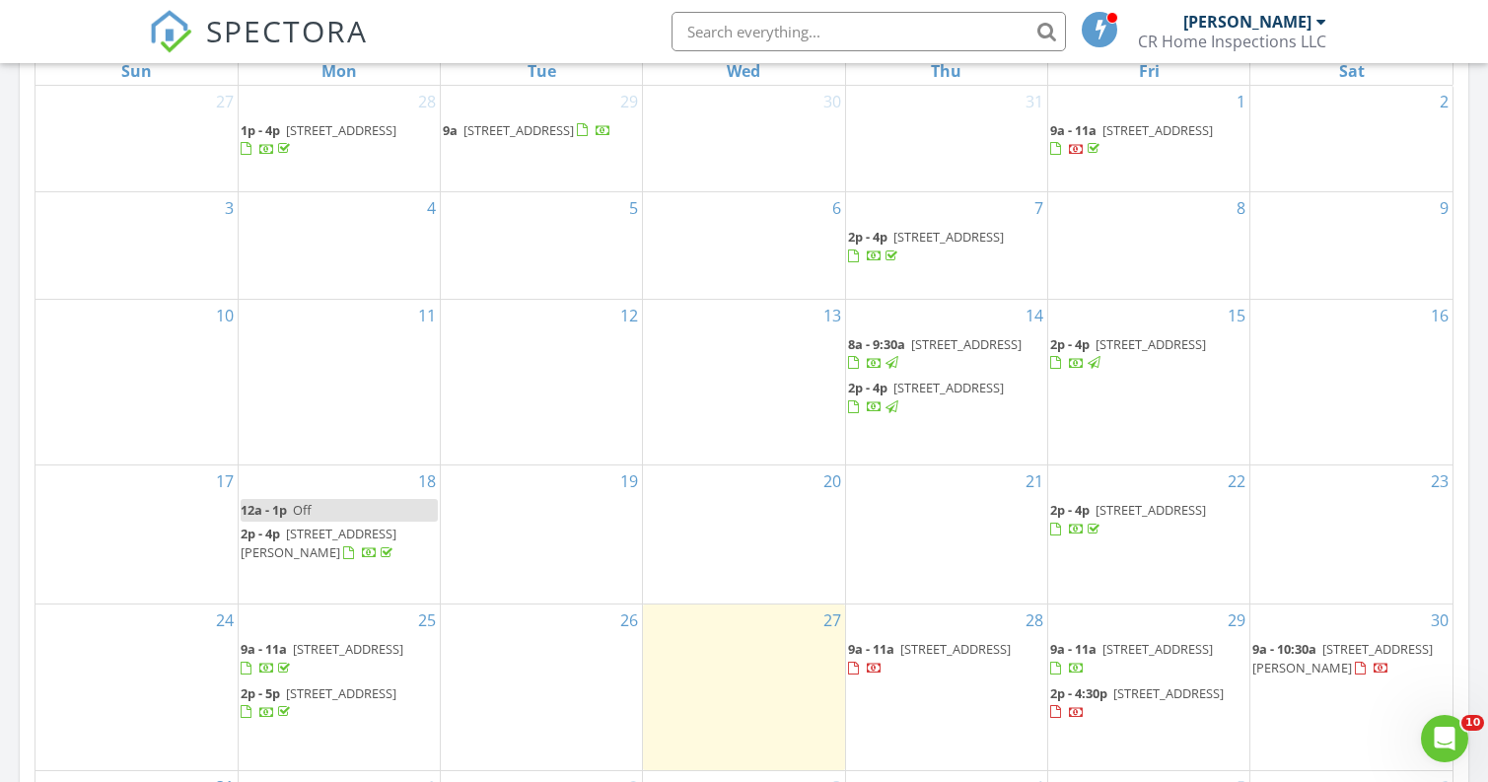
scroll to position [951, 0]
